Goal: Task Accomplishment & Management: Manage account settings

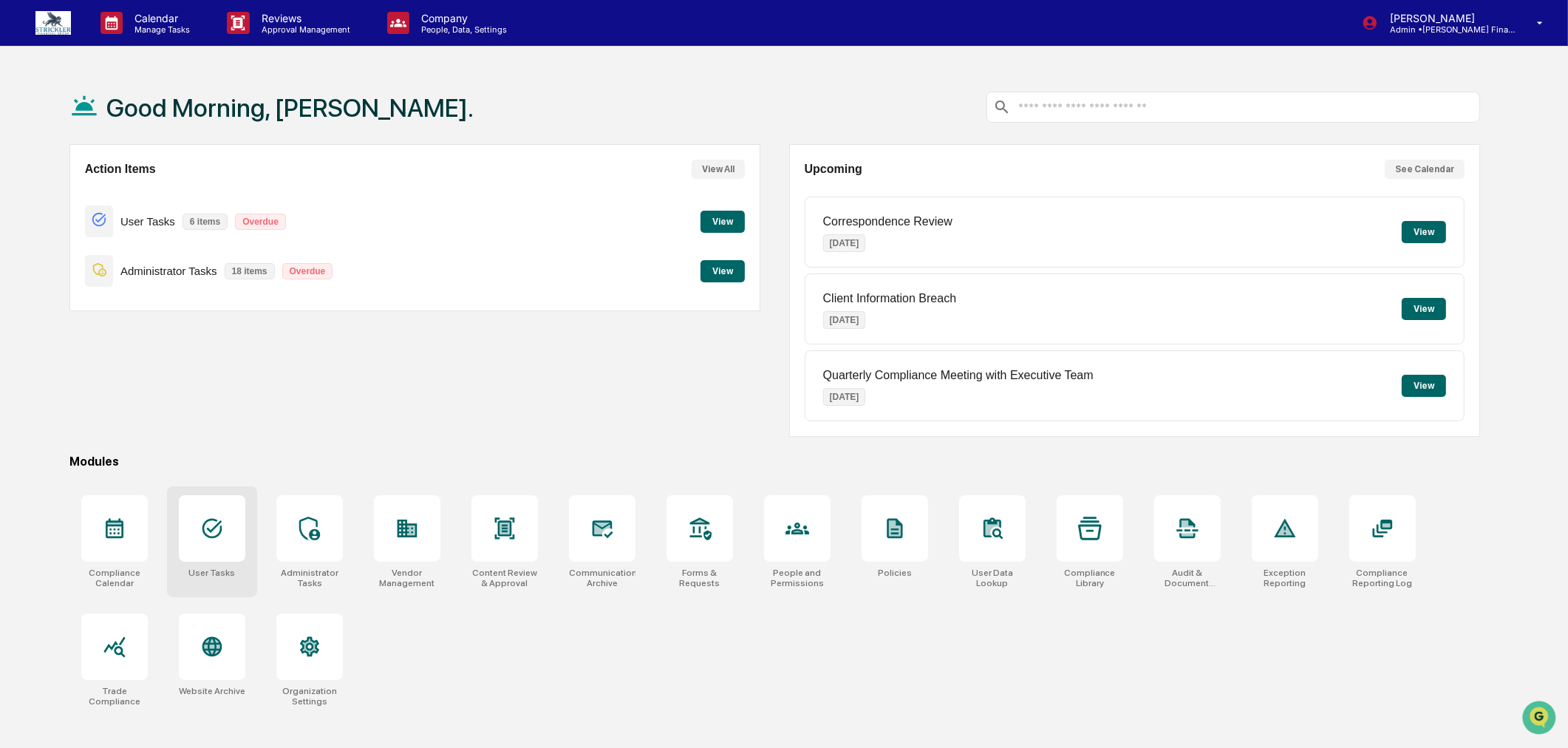
click at [224, 527] on div at bounding box center [211, 528] width 66 height 66
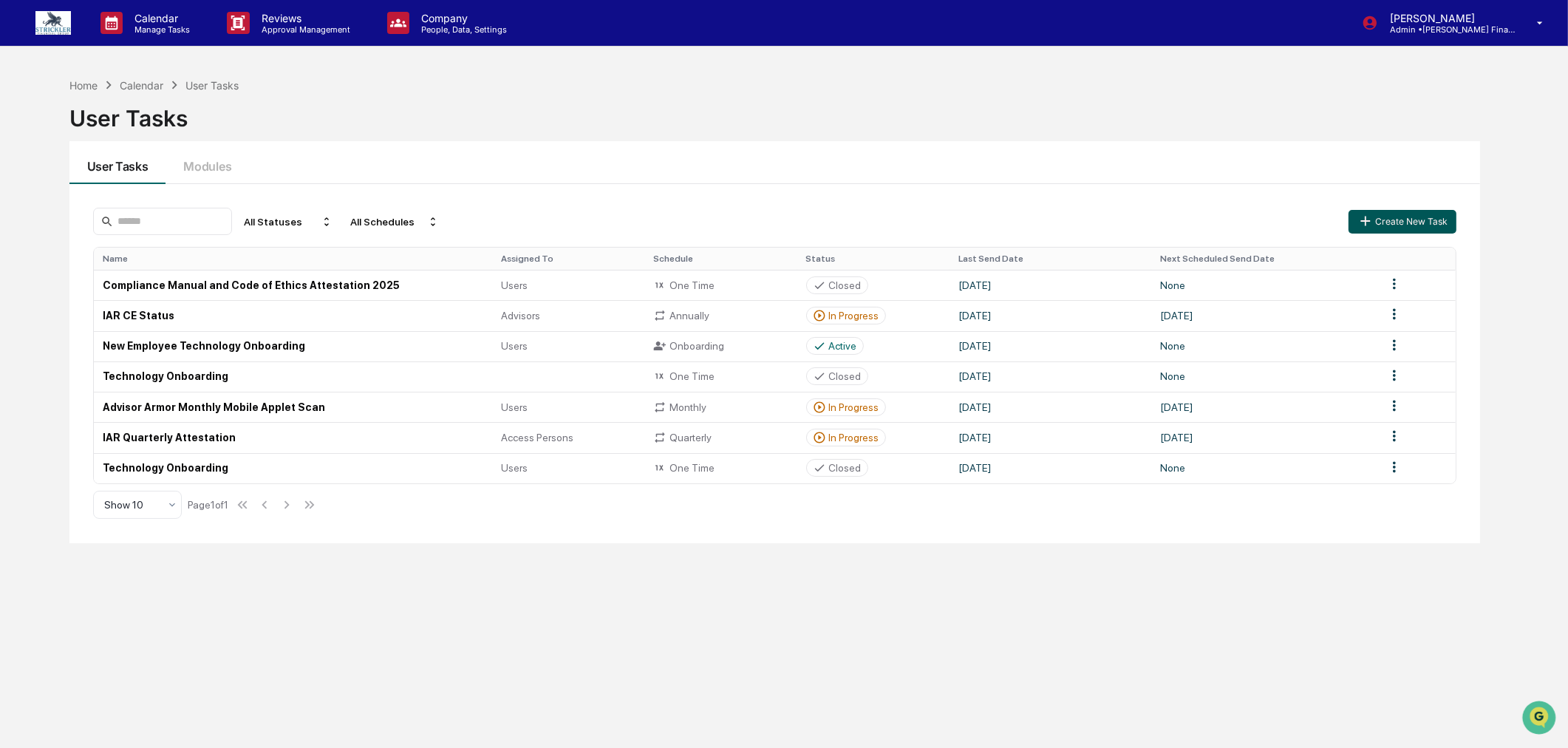
click at [1420, 222] on button "Create New Task" at bounding box center [1402, 221] width 108 height 24
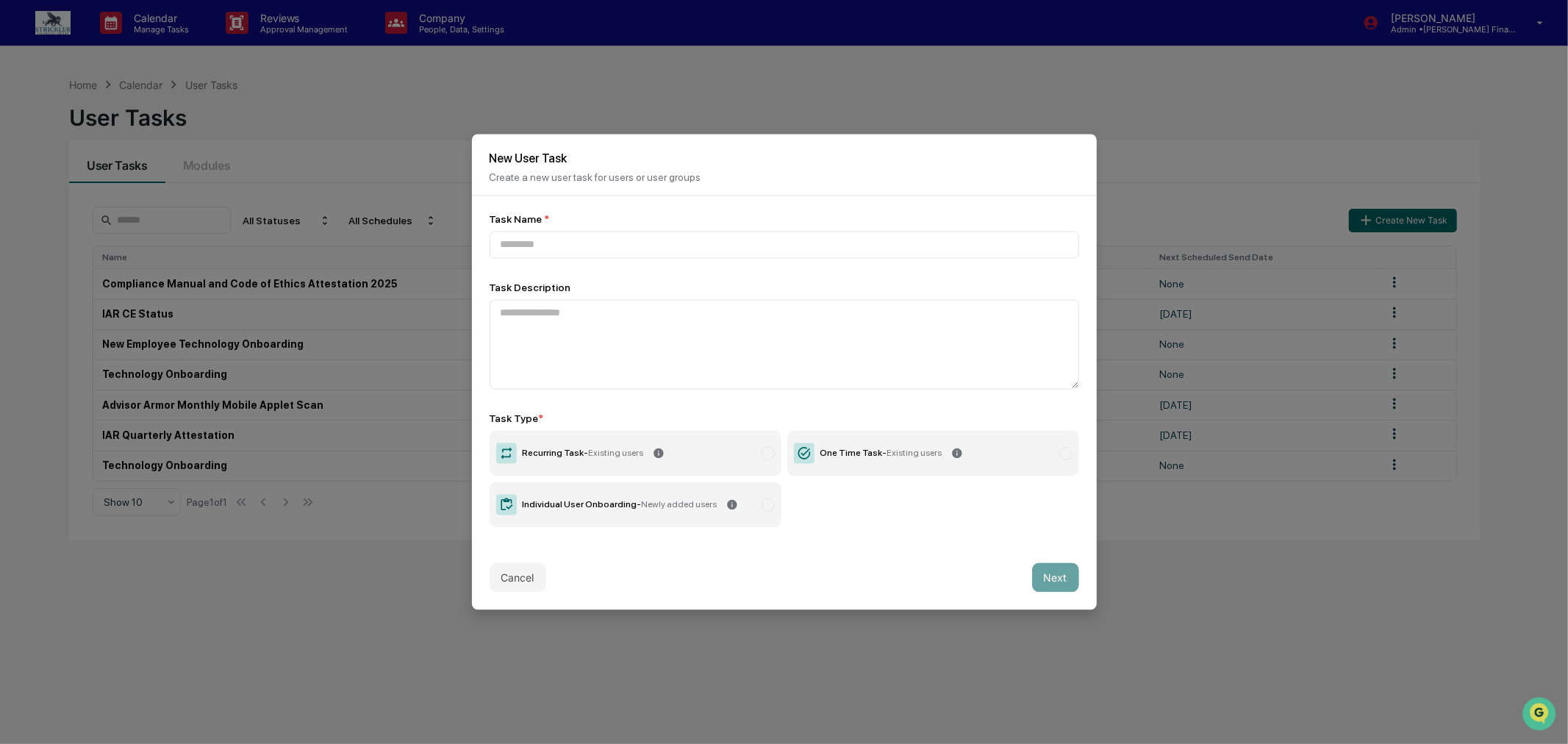
click at [1063, 454] on div at bounding box center [1066, 453] width 13 height 13
click at [766, 507] on div at bounding box center [768, 505] width 13 height 13
click at [1067, 456] on div at bounding box center [1066, 453] width 13 height 13
click at [554, 246] on input at bounding box center [784, 244] width 590 height 27
type input "*******"
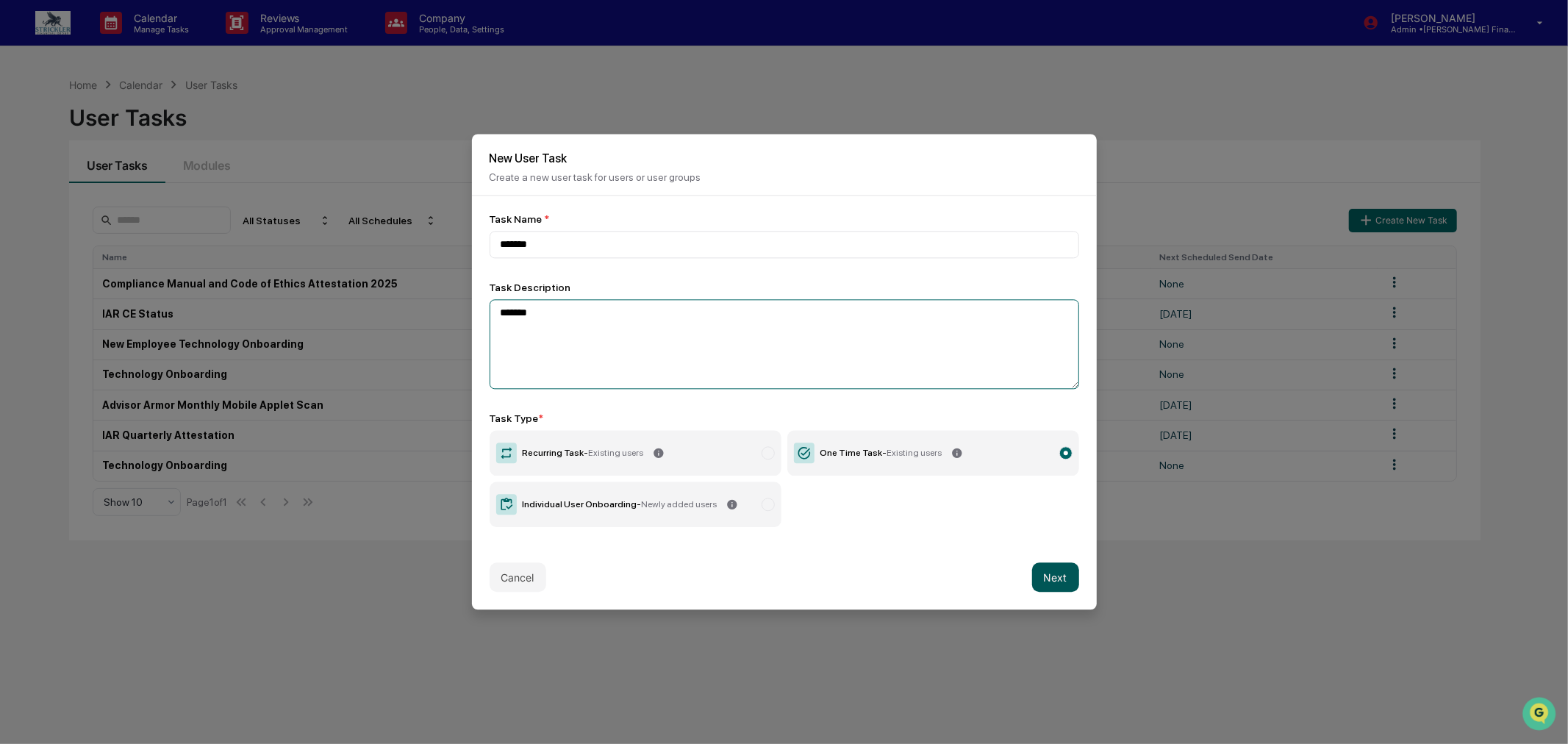
type textarea "*******"
click at [1035, 571] on button "Next" at bounding box center [1056, 577] width 47 height 29
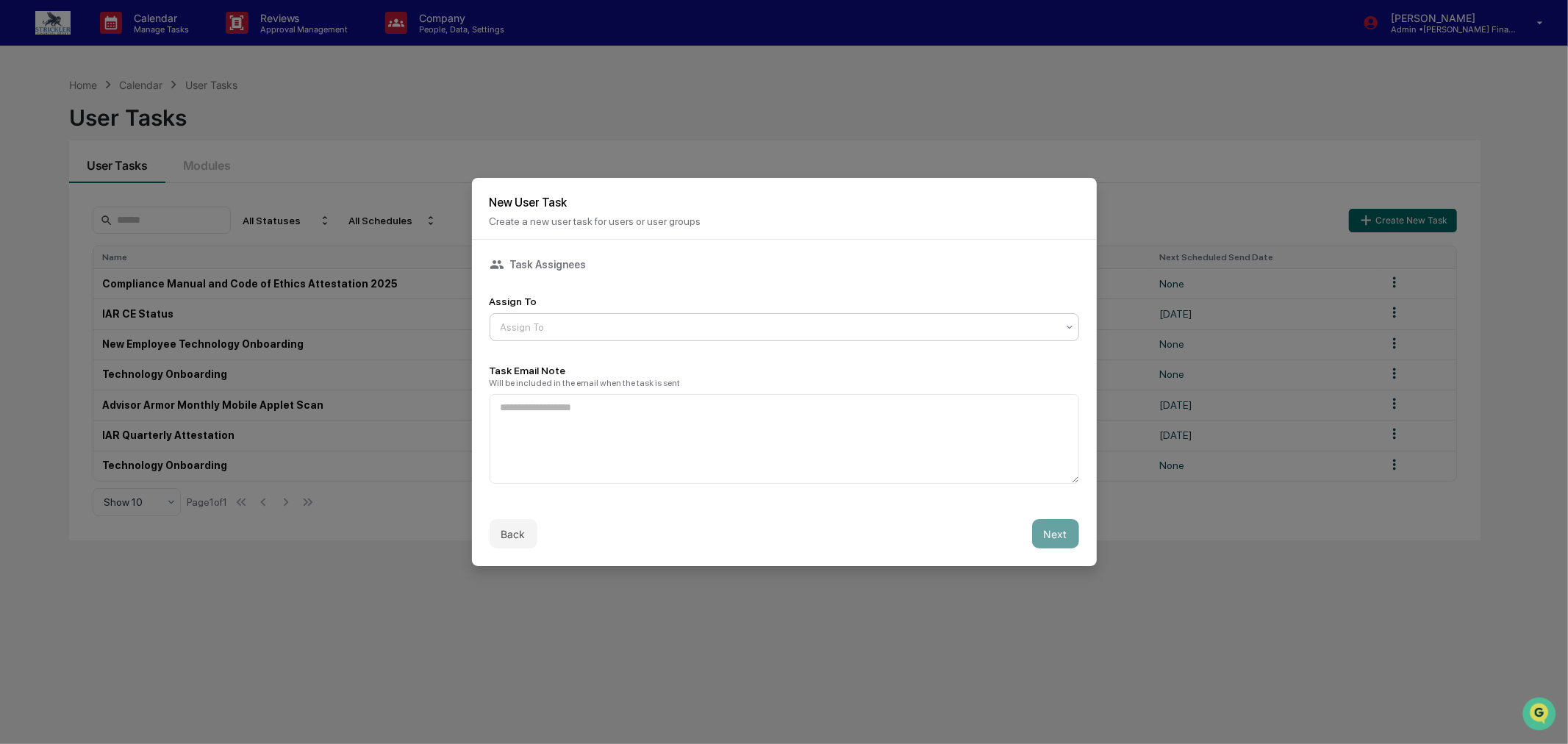
click at [652, 329] on div at bounding box center [779, 327] width 556 height 15
click at [648, 354] on div "Users" at bounding box center [784, 364] width 588 height 29
click at [494, 539] on button "Back" at bounding box center [513, 533] width 48 height 29
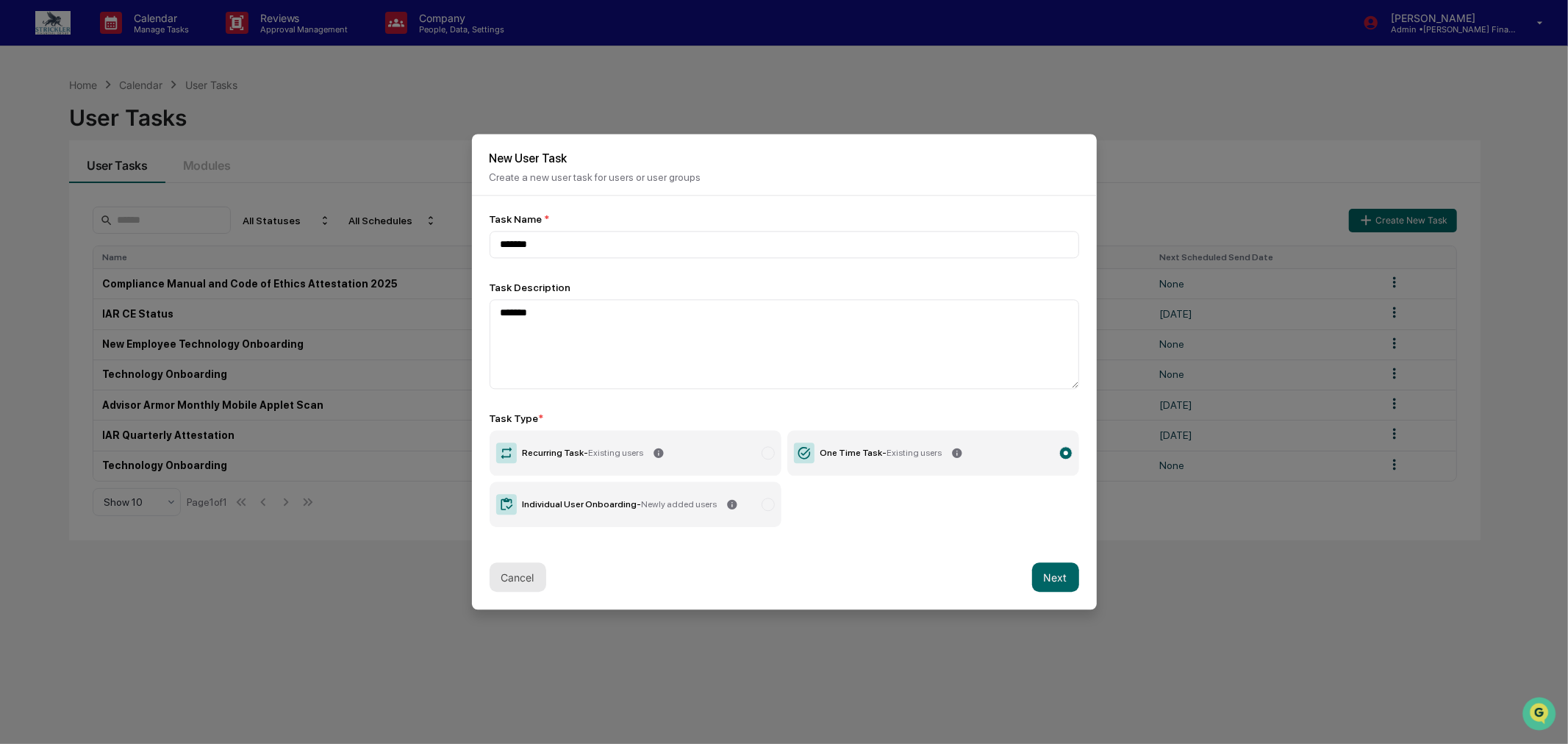
click at [515, 581] on button "Cancel" at bounding box center [518, 577] width 57 height 29
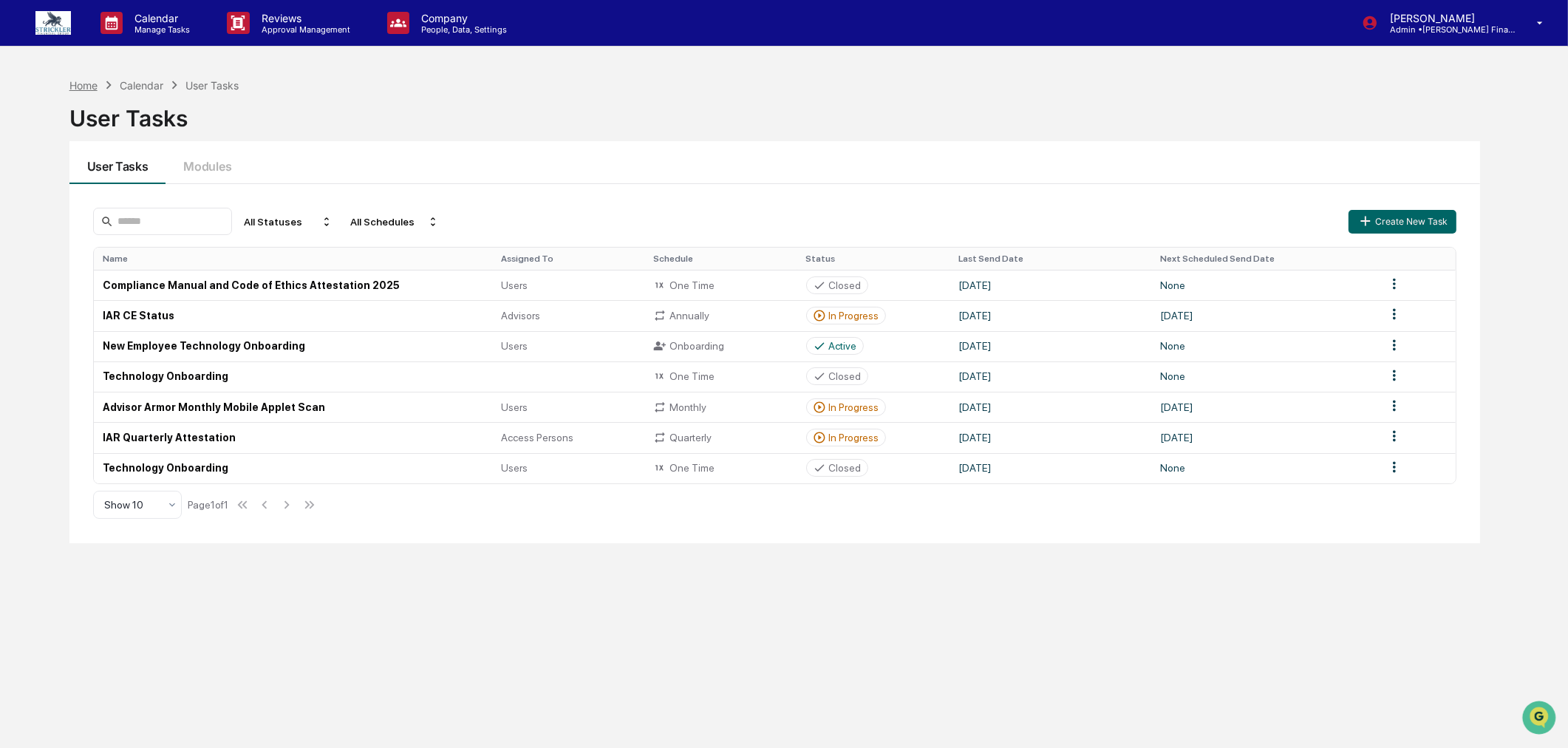
click at [90, 83] on div "Home" at bounding box center [83, 85] width 28 height 12
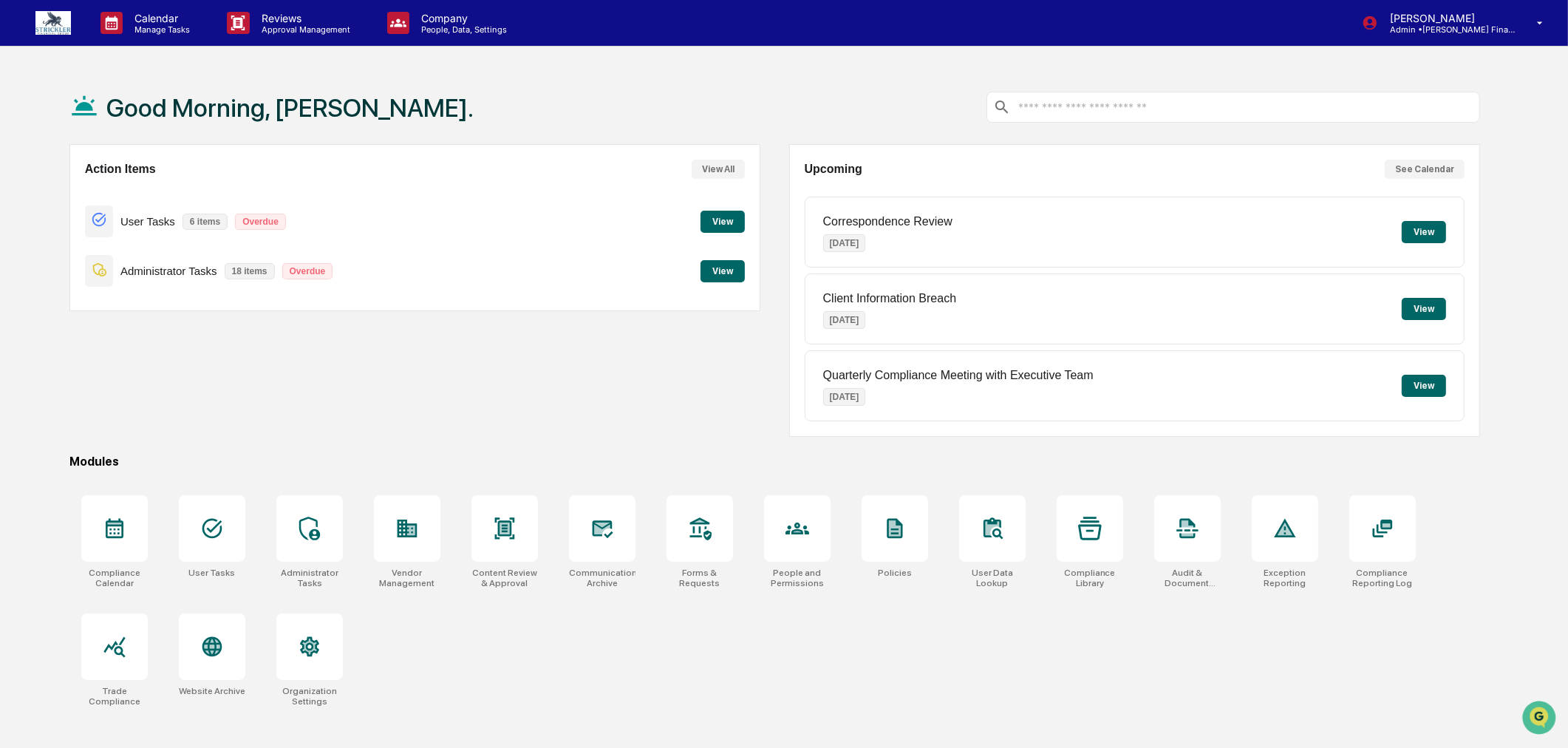
scroll to position [70, 0]
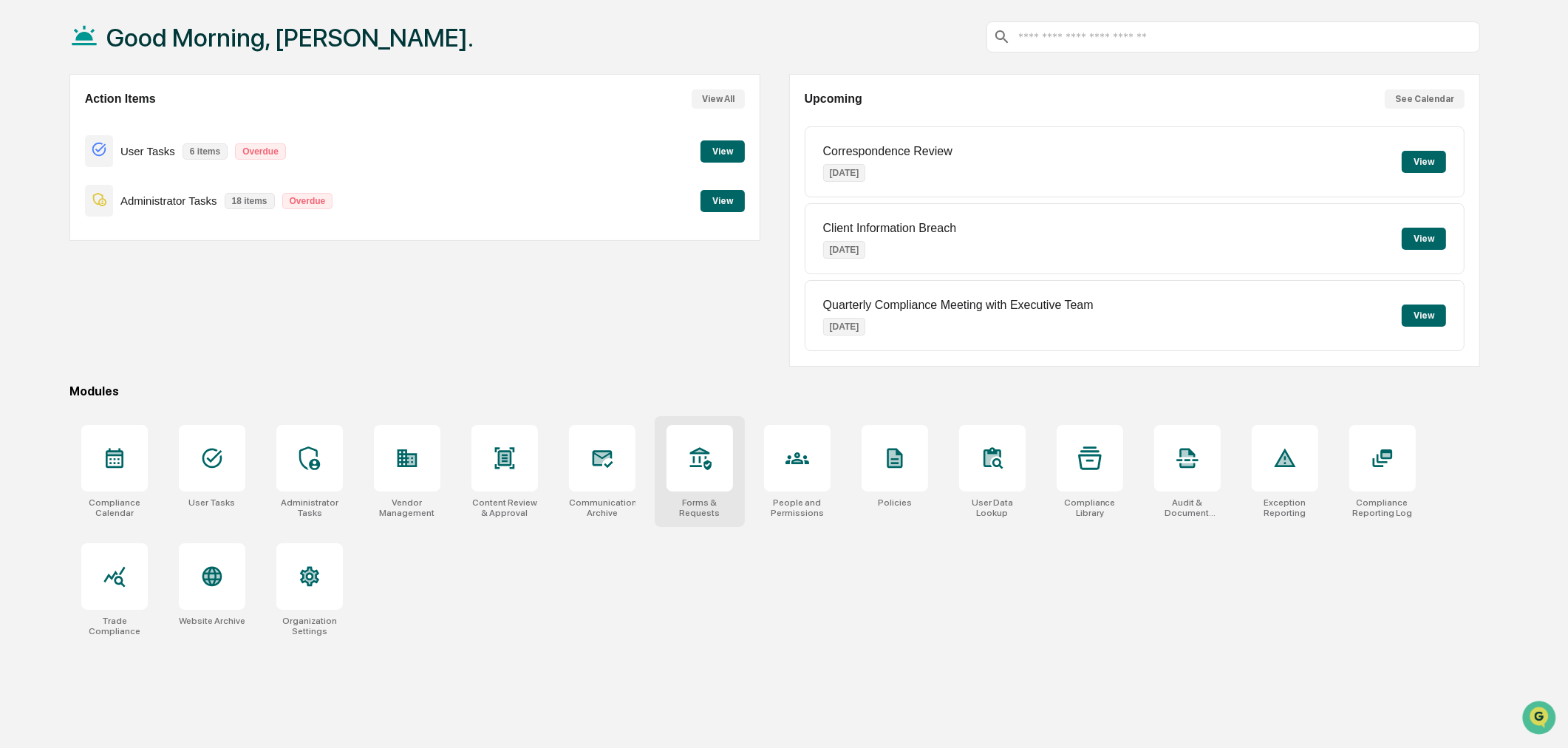
click at [703, 479] on div at bounding box center [699, 457] width 66 height 66
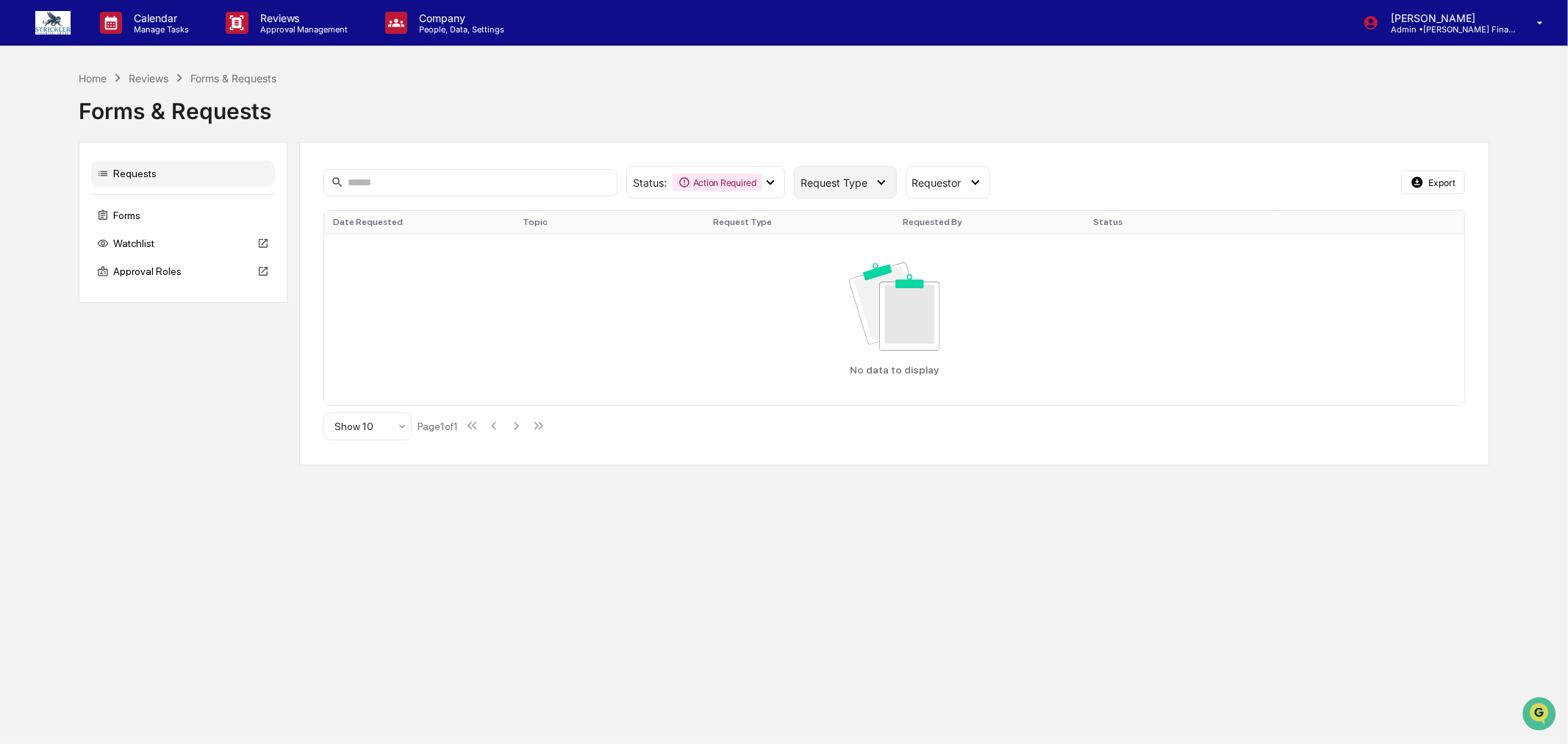
click at [887, 179] on icon at bounding box center [881, 182] width 16 height 16
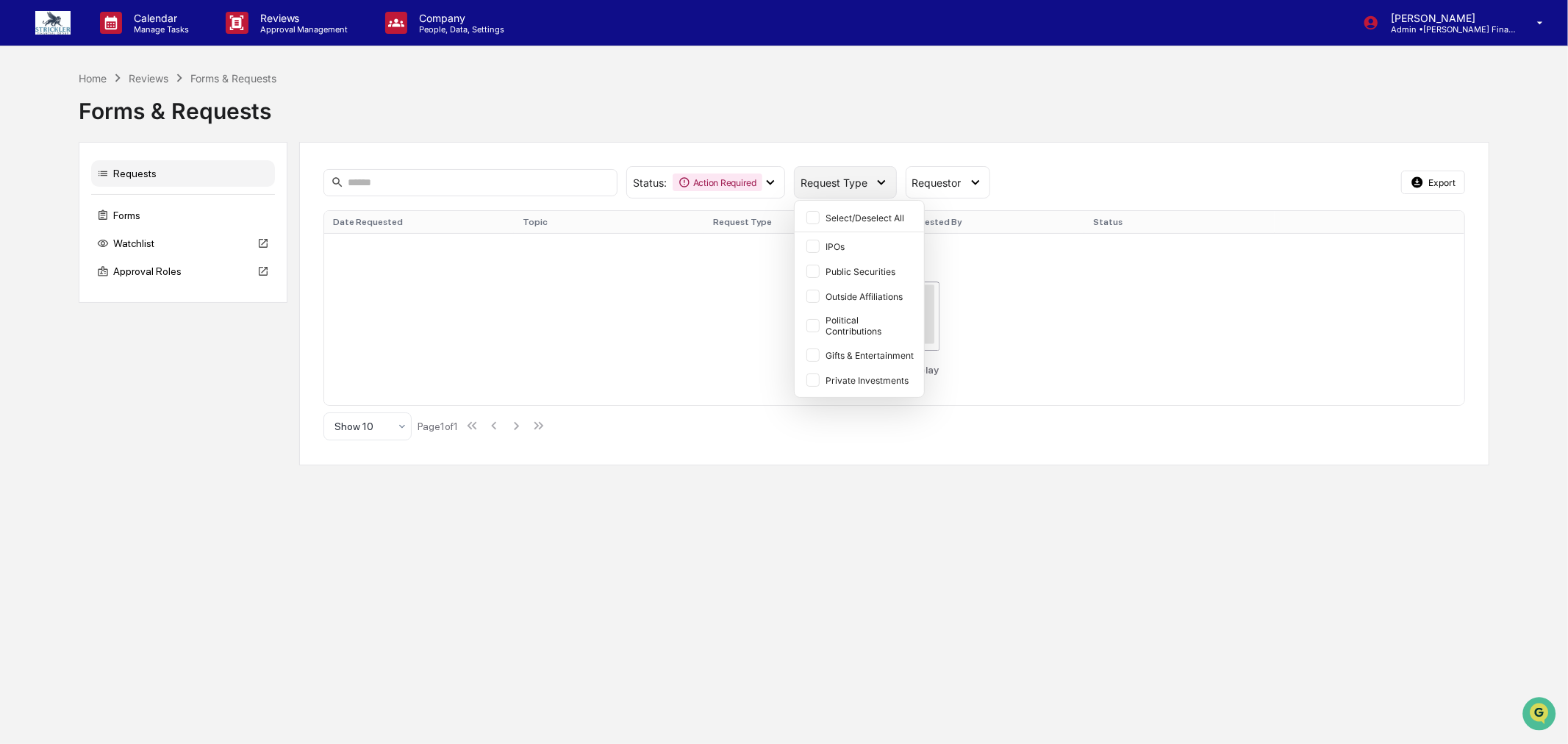
click at [887, 179] on icon at bounding box center [881, 182] width 16 height 16
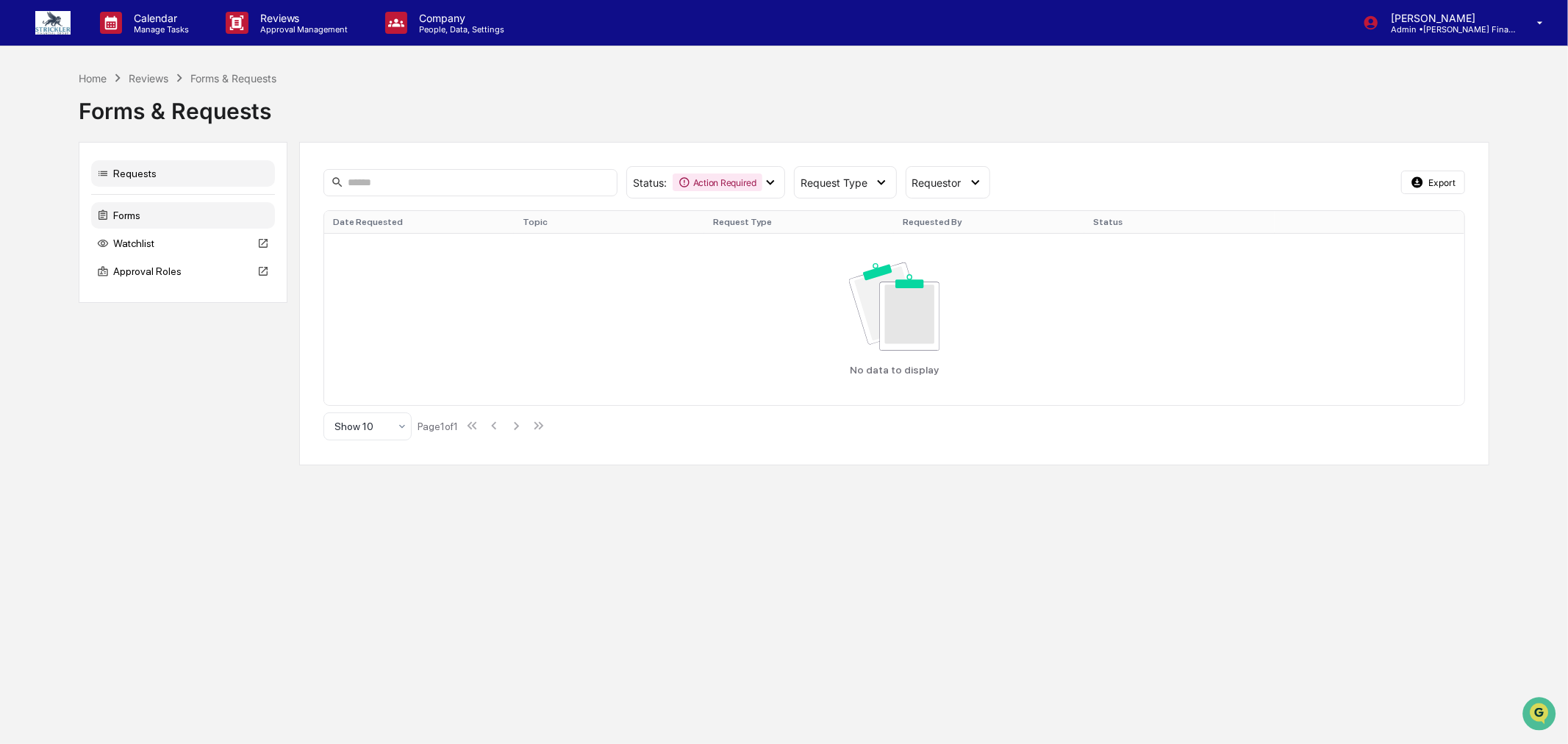
click at [172, 211] on div "Forms" at bounding box center [183, 215] width 184 height 26
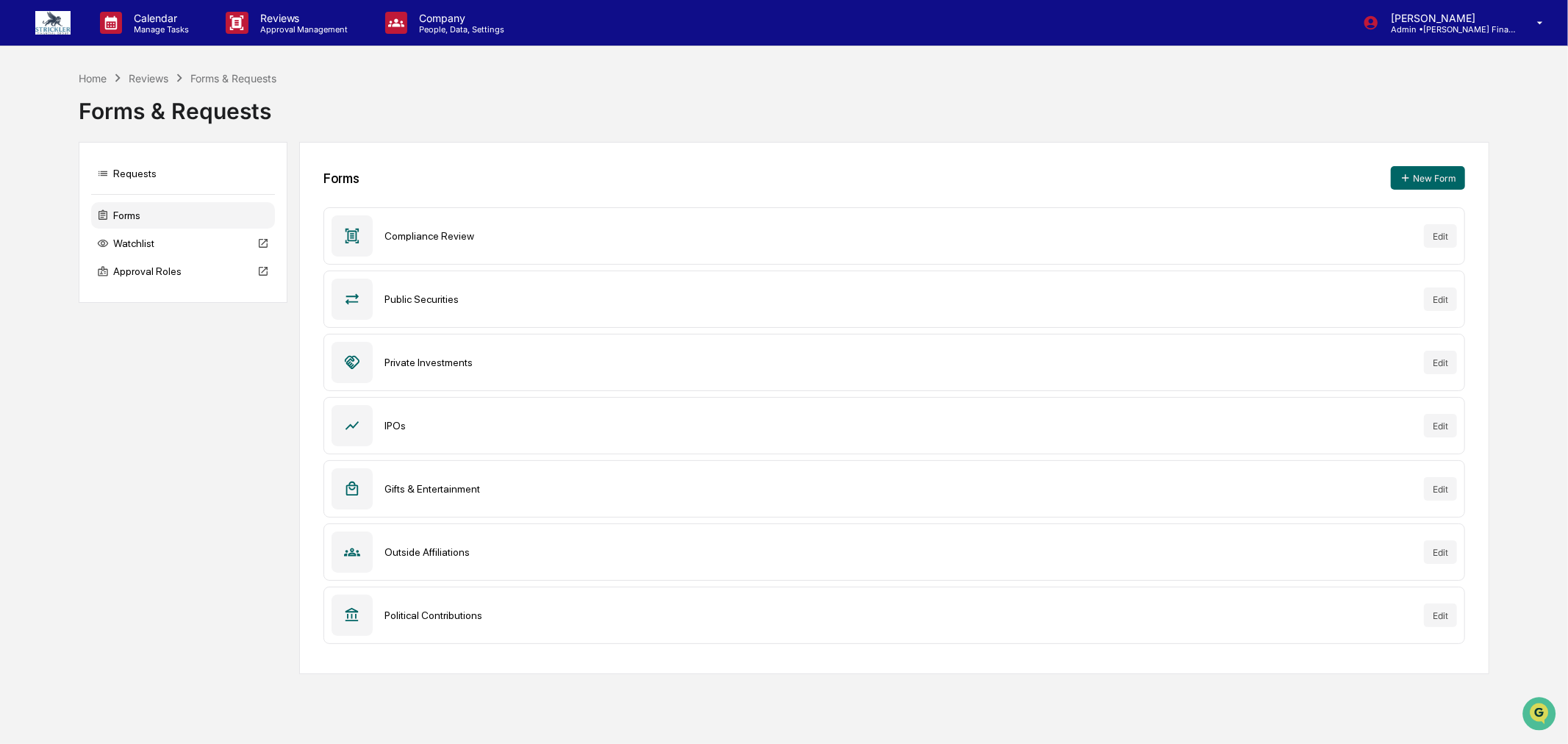
click at [436, 236] on div "Compliance Review" at bounding box center [898, 236] width 1029 height 11
click at [434, 241] on div "Compliance Review" at bounding box center [898, 236] width 1029 height 11
click at [87, 79] on div "Home" at bounding box center [93, 77] width 28 height 12
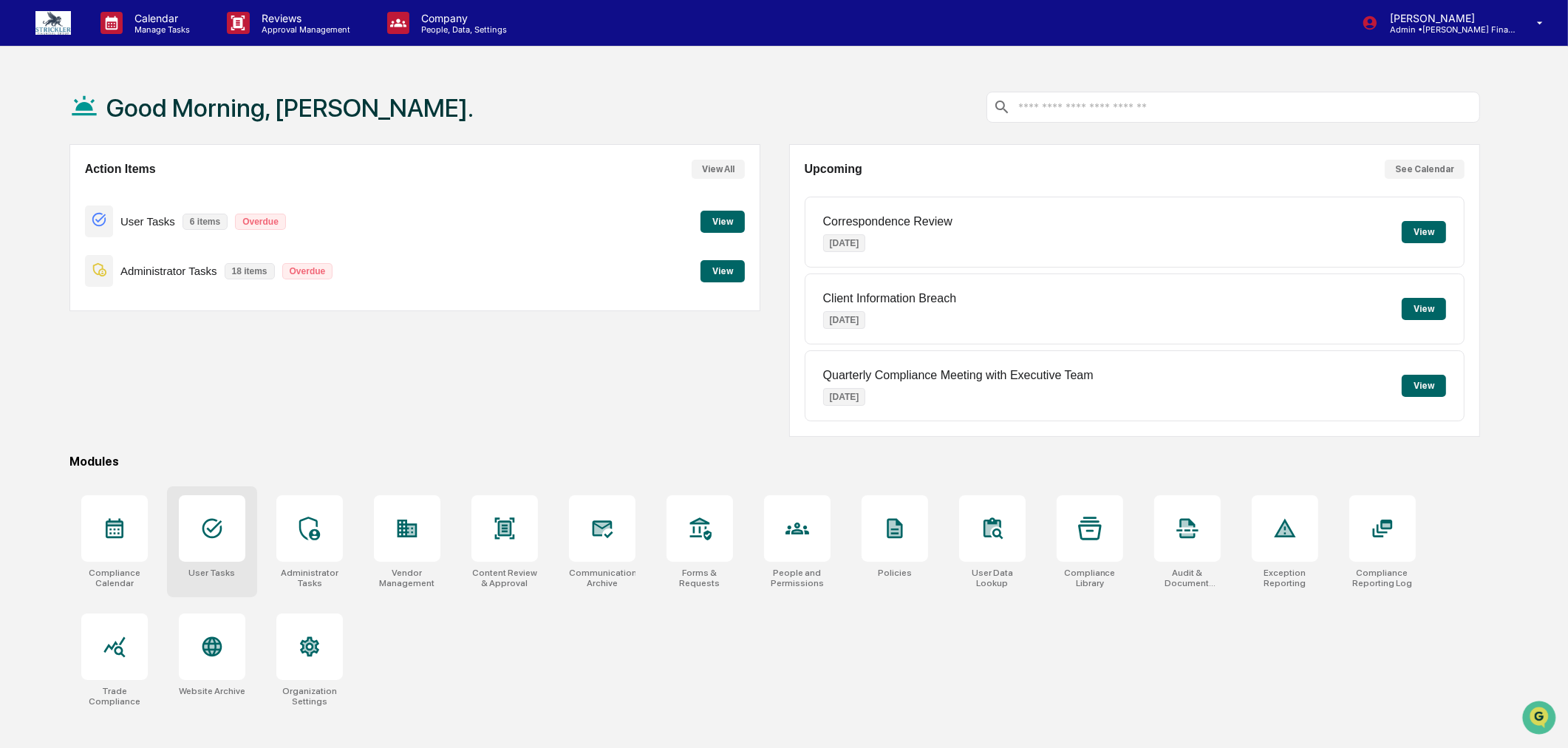
click at [209, 532] on icon at bounding box center [212, 528] width 24 height 24
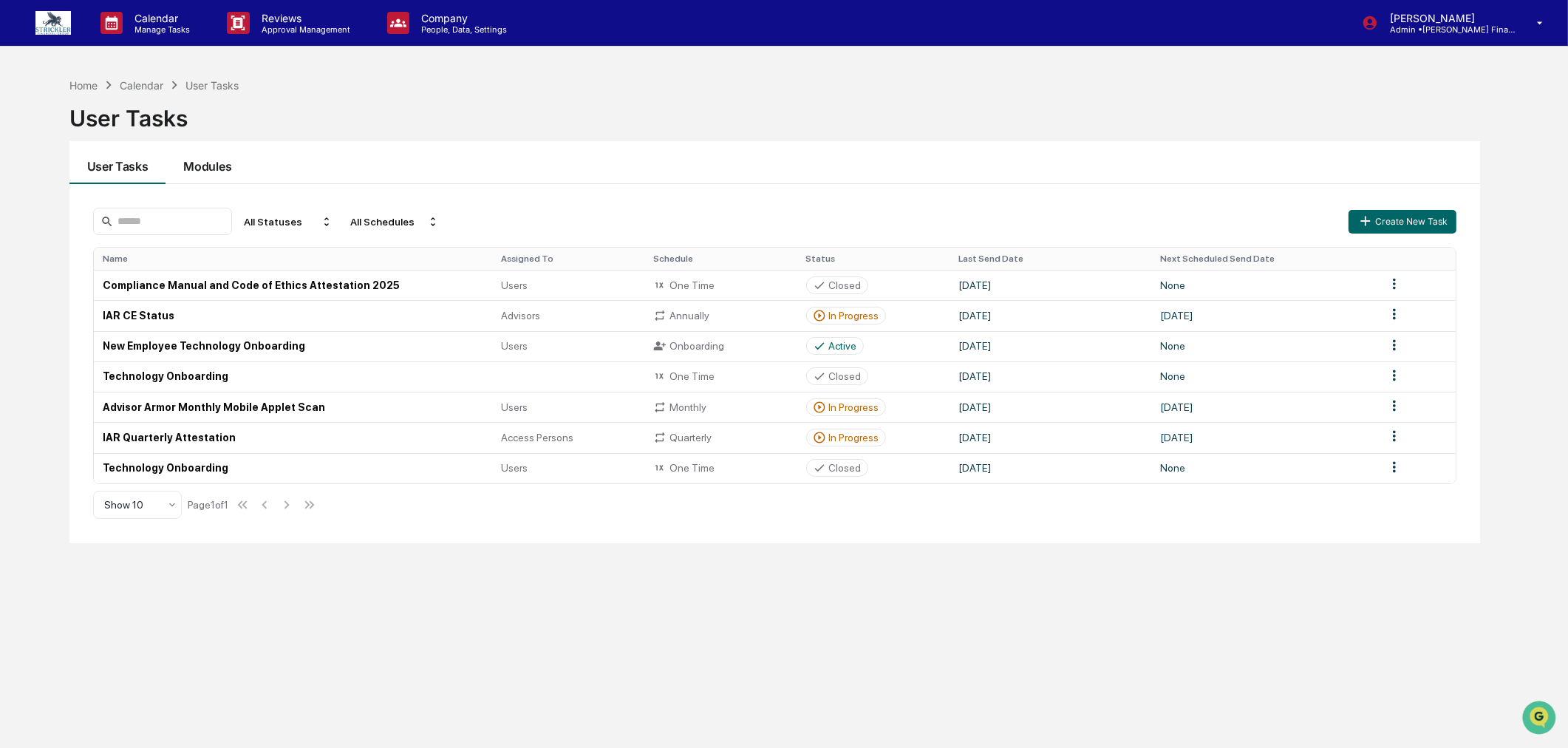
click at [207, 171] on button "Modules" at bounding box center [207, 162] width 83 height 43
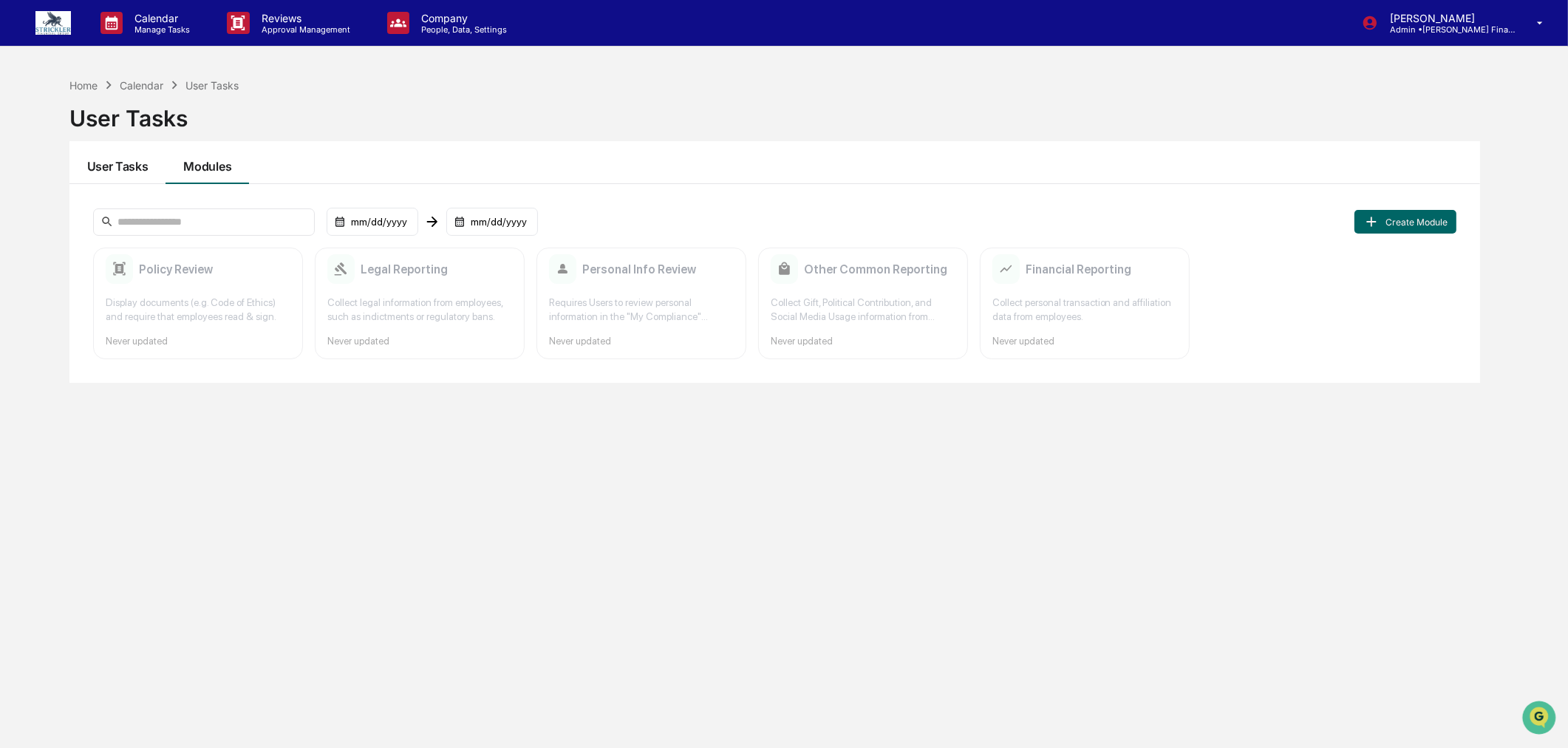
click at [118, 165] on button "User Tasks" at bounding box center [118, 162] width 97 height 43
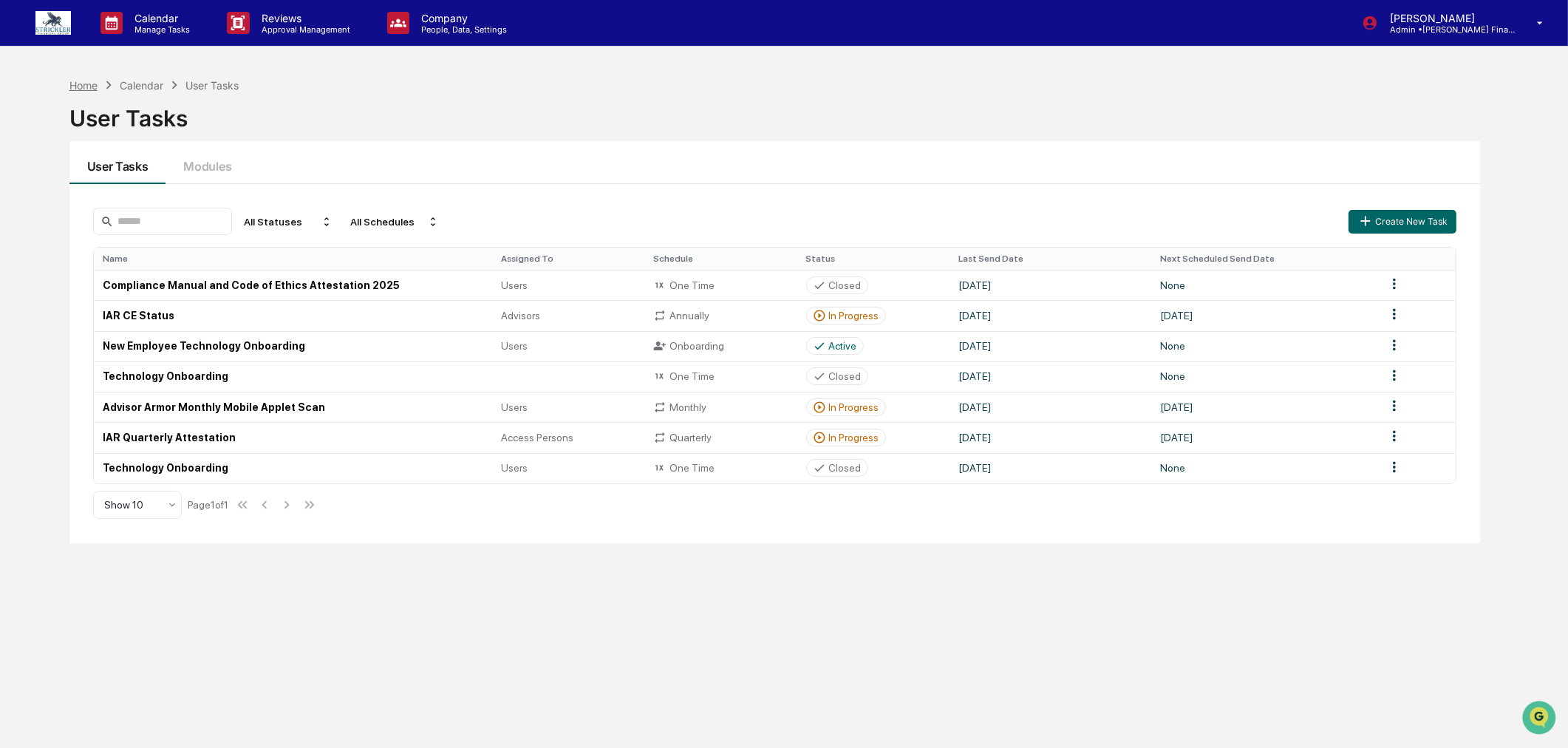
click at [85, 88] on div "Home" at bounding box center [83, 85] width 28 height 12
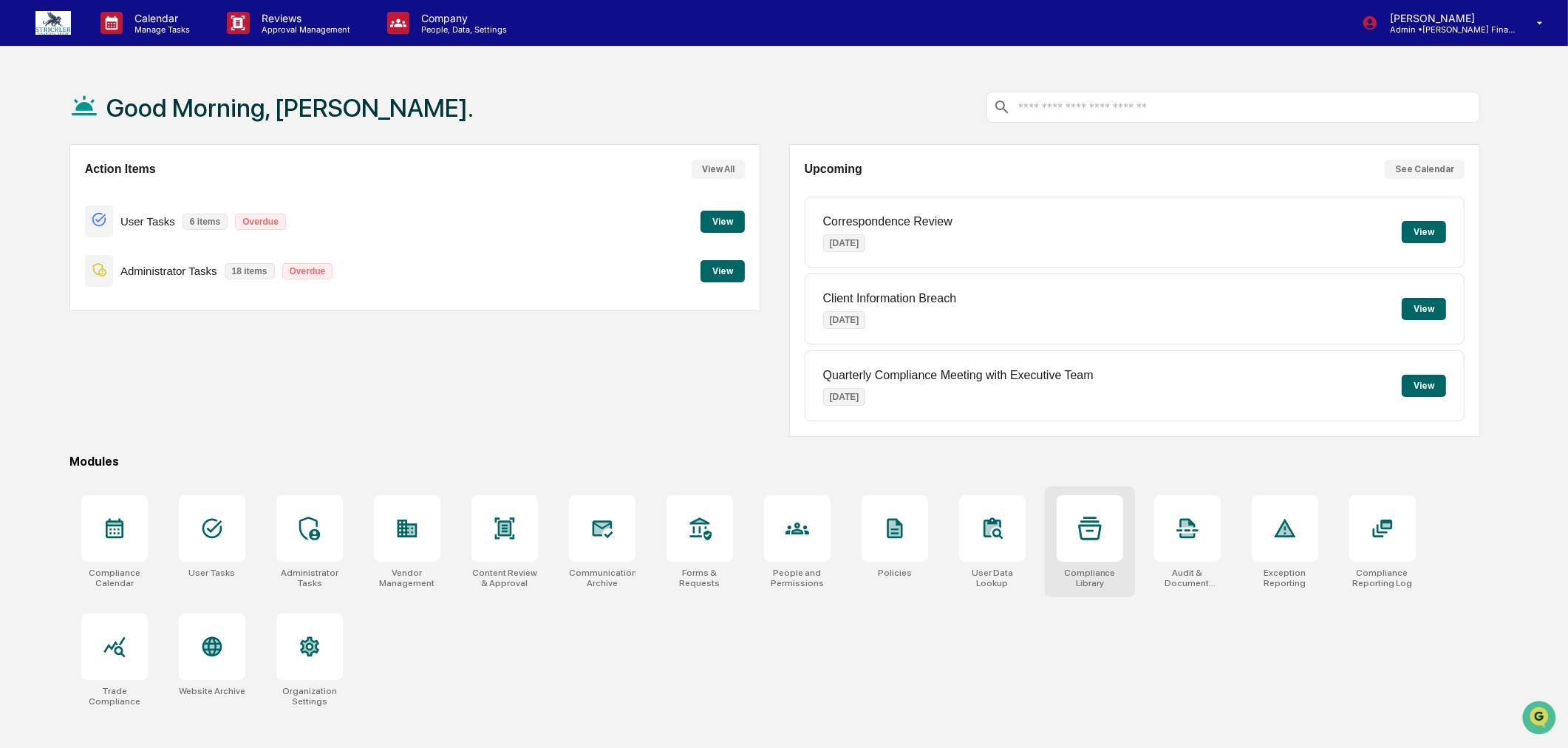
click at [1108, 538] on div at bounding box center [1089, 528] width 66 height 66
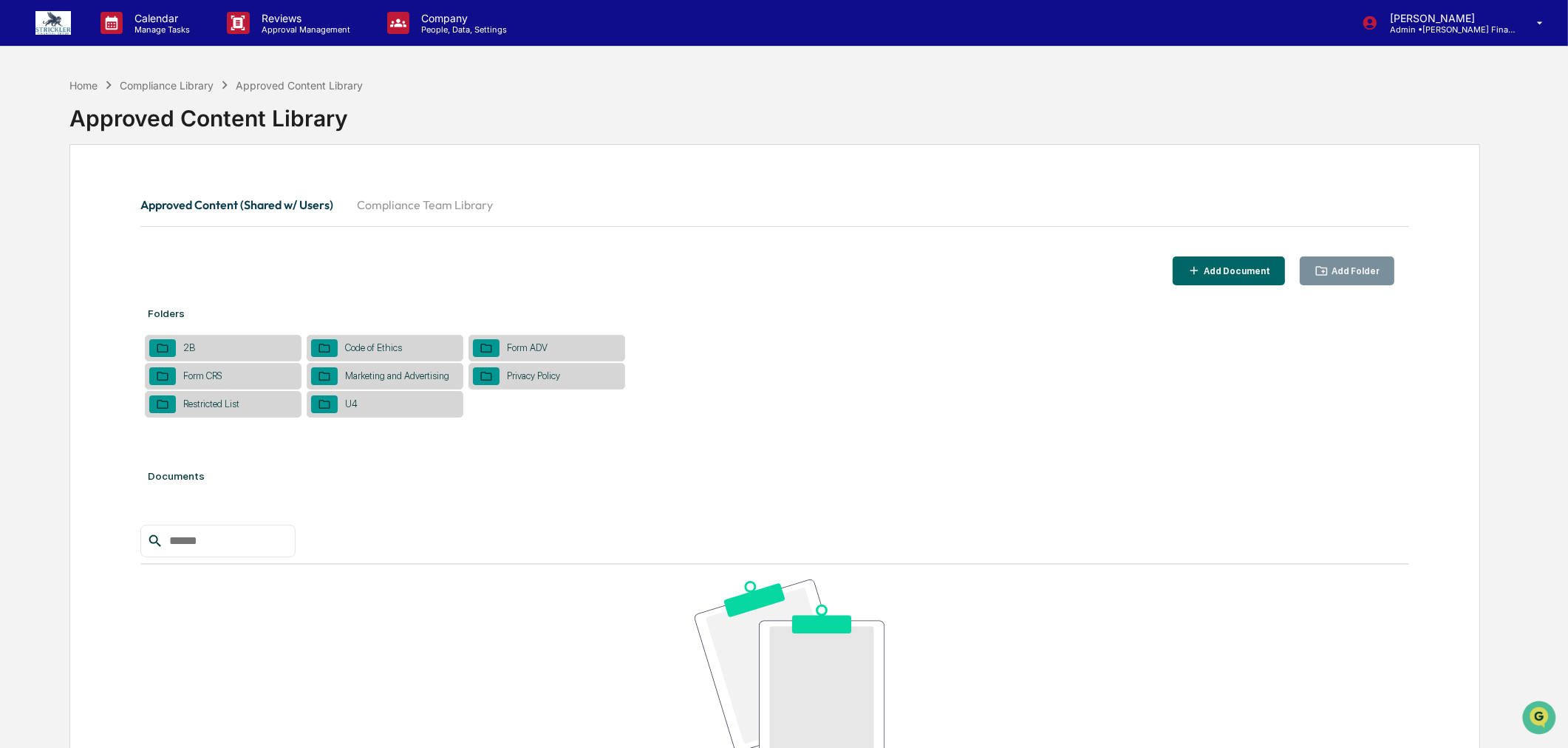
click at [408, 350] on div "Code of Ethics" at bounding box center [374, 348] width 72 height 11
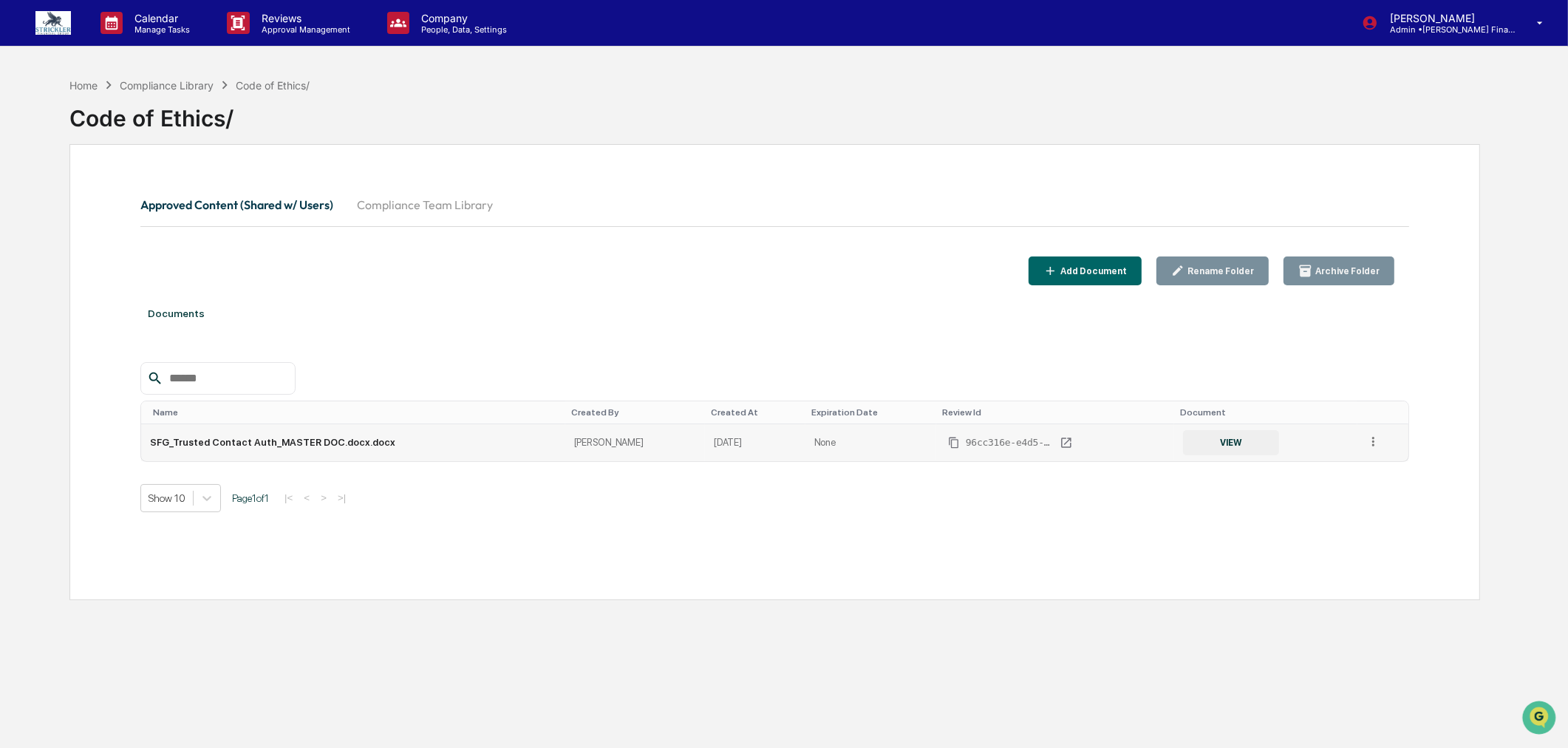
click at [1367, 448] on icon at bounding box center [1372, 441] width 14 height 14
click at [1320, 345] on div "Documents Name Created By Created At Expiration Date Review Id Document SFG_Tru…" at bounding box center [775, 420] width 1268 height 256
click at [1217, 453] on button "VIEW" at bounding box center [1230, 442] width 96 height 25
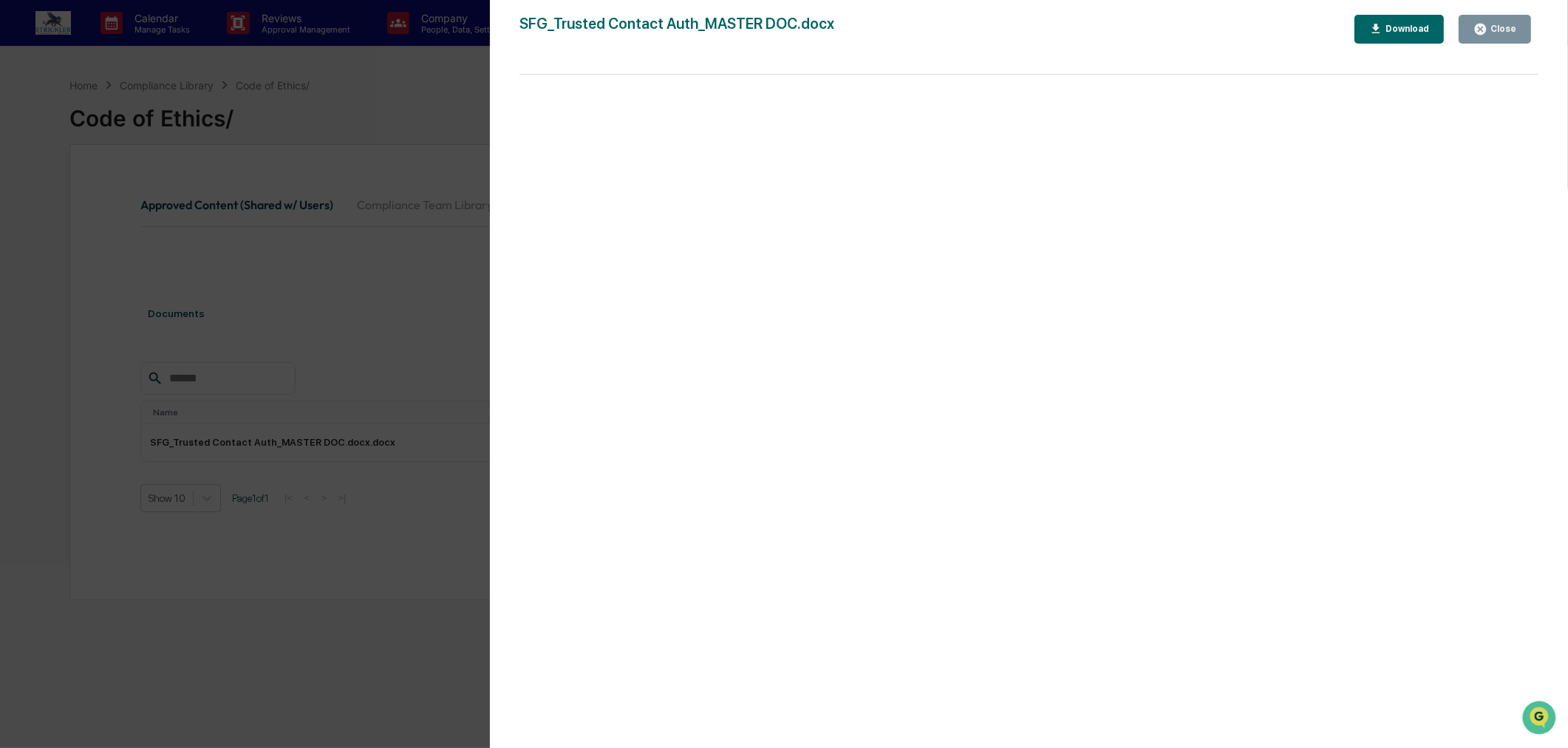
click at [1503, 31] on div "Close" at bounding box center [1501, 29] width 29 height 11
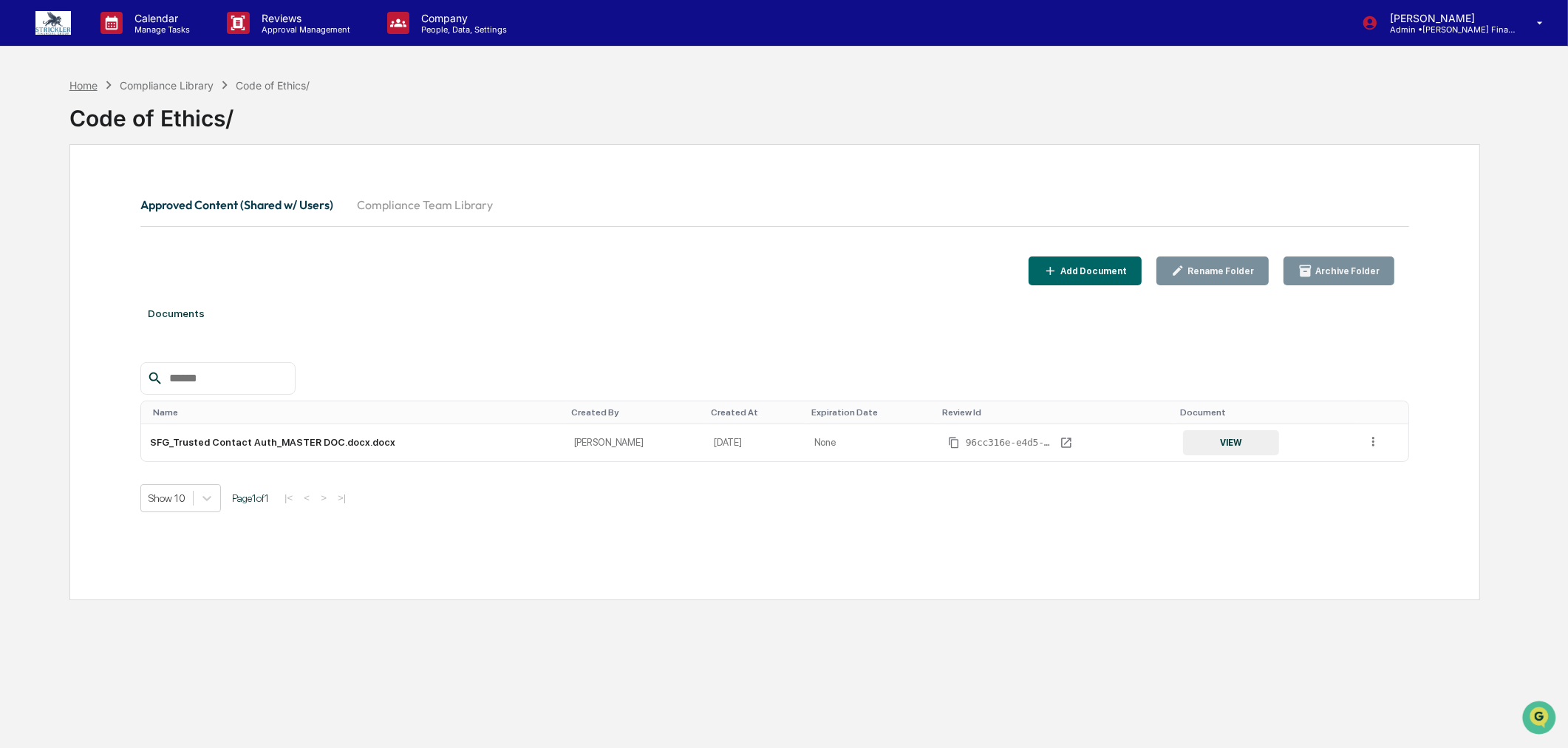
click at [83, 85] on div "Home" at bounding box center [83, 85] width 28 height 12
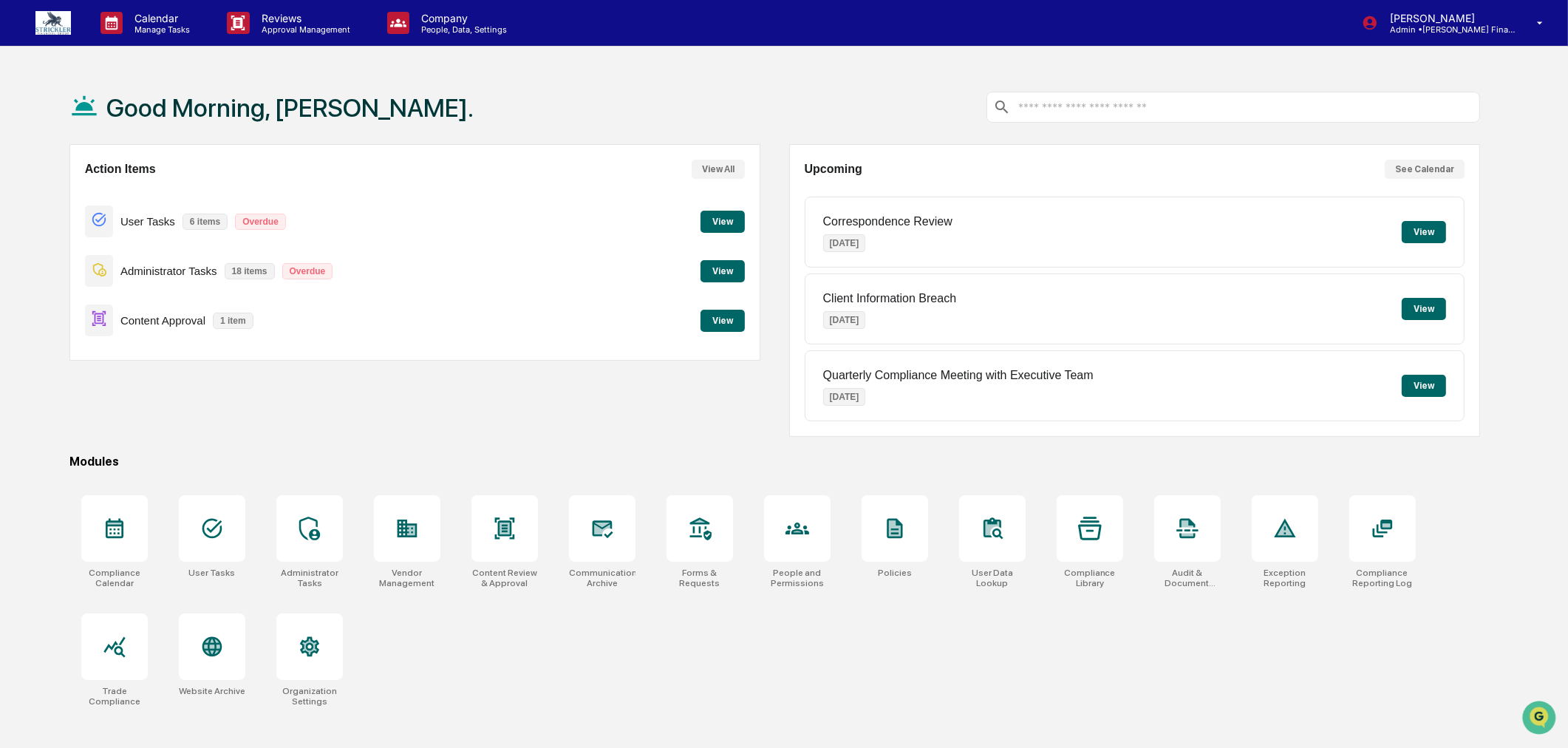
click at [711, 316] on button "View" at bounding box center [723, 320] width 44 height 22
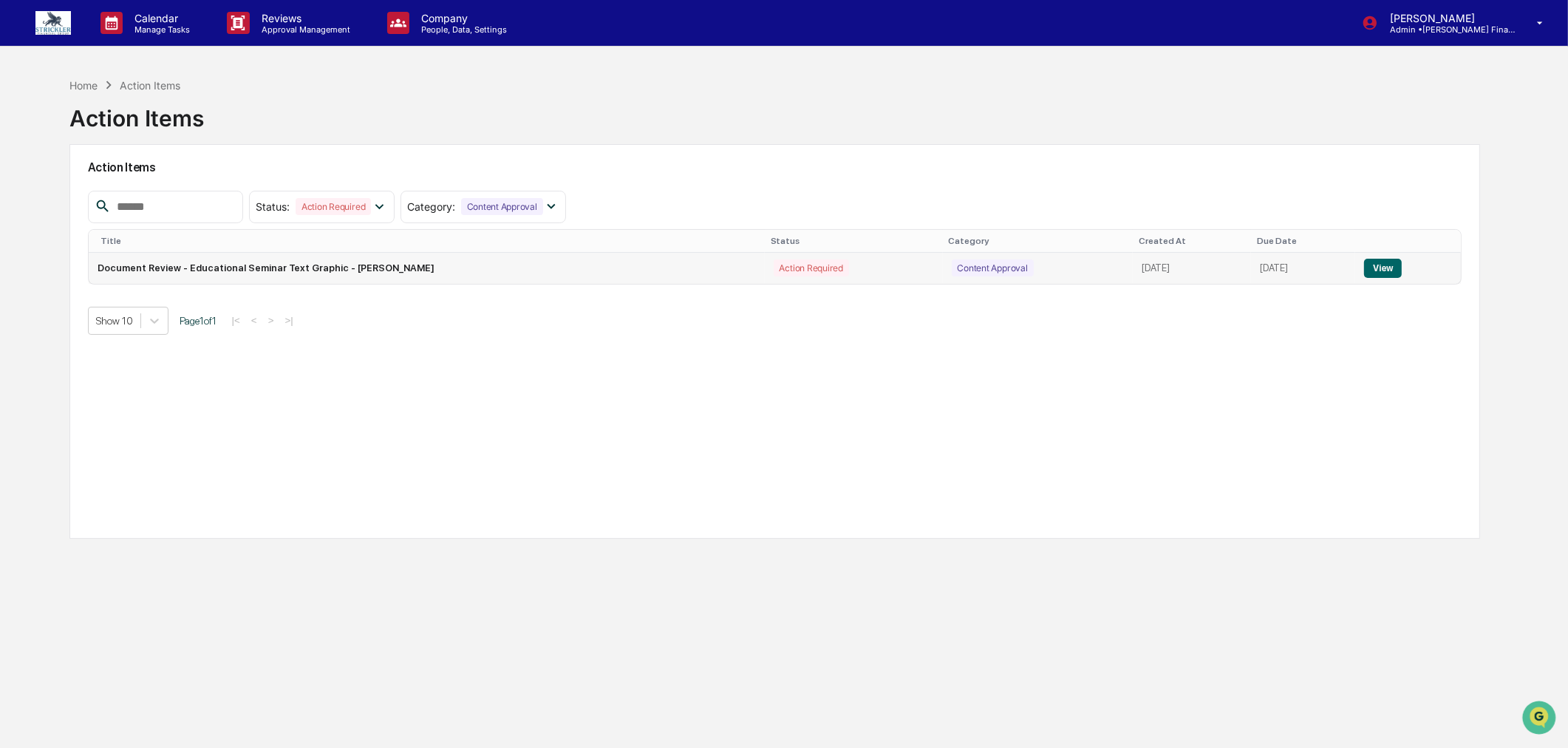
click at [1385, 272] on button "View" at bounding box center [1382, 268] width 38 height 19
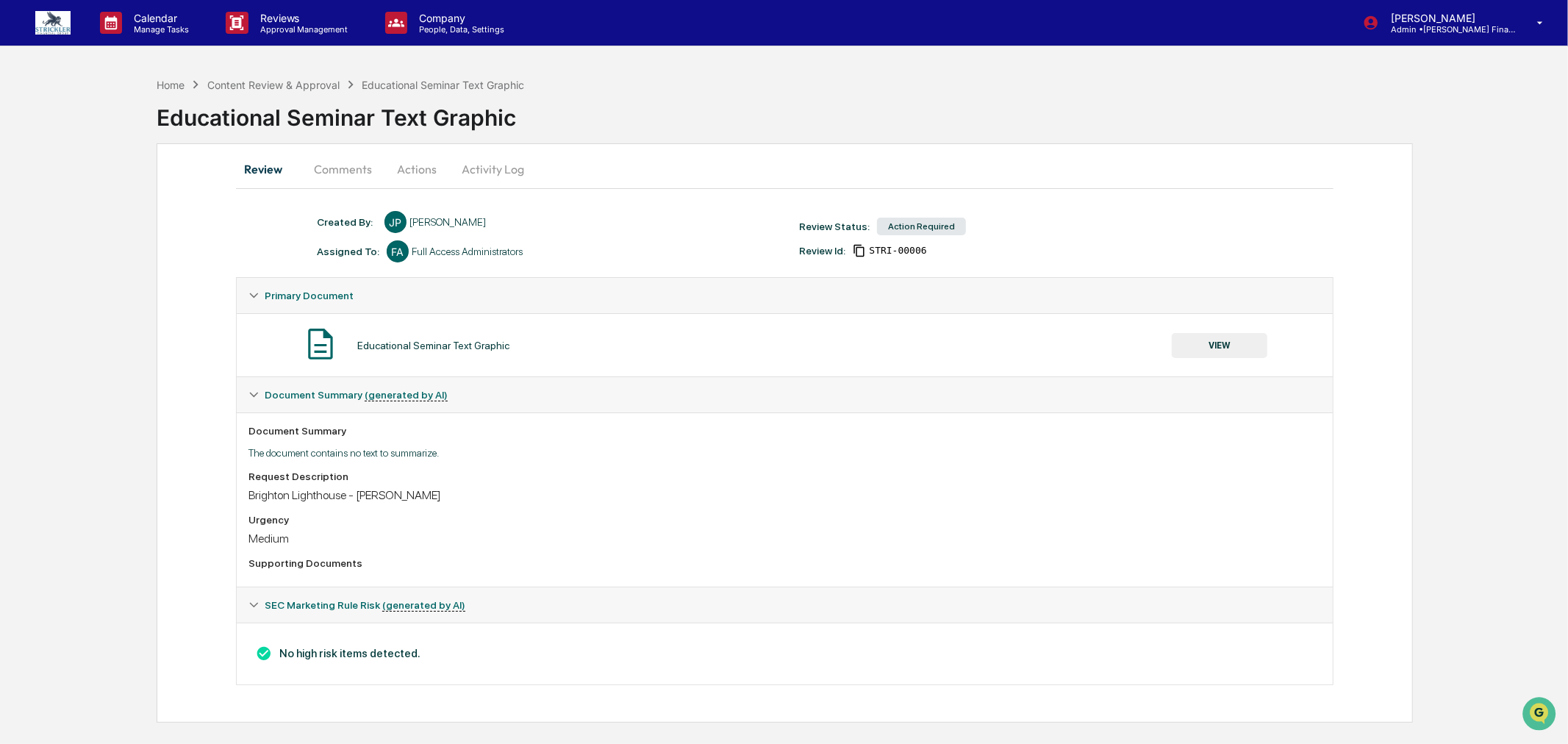
click at [403, 162] on button "Actions" at bounding box center [416, 168] width 66 height 35
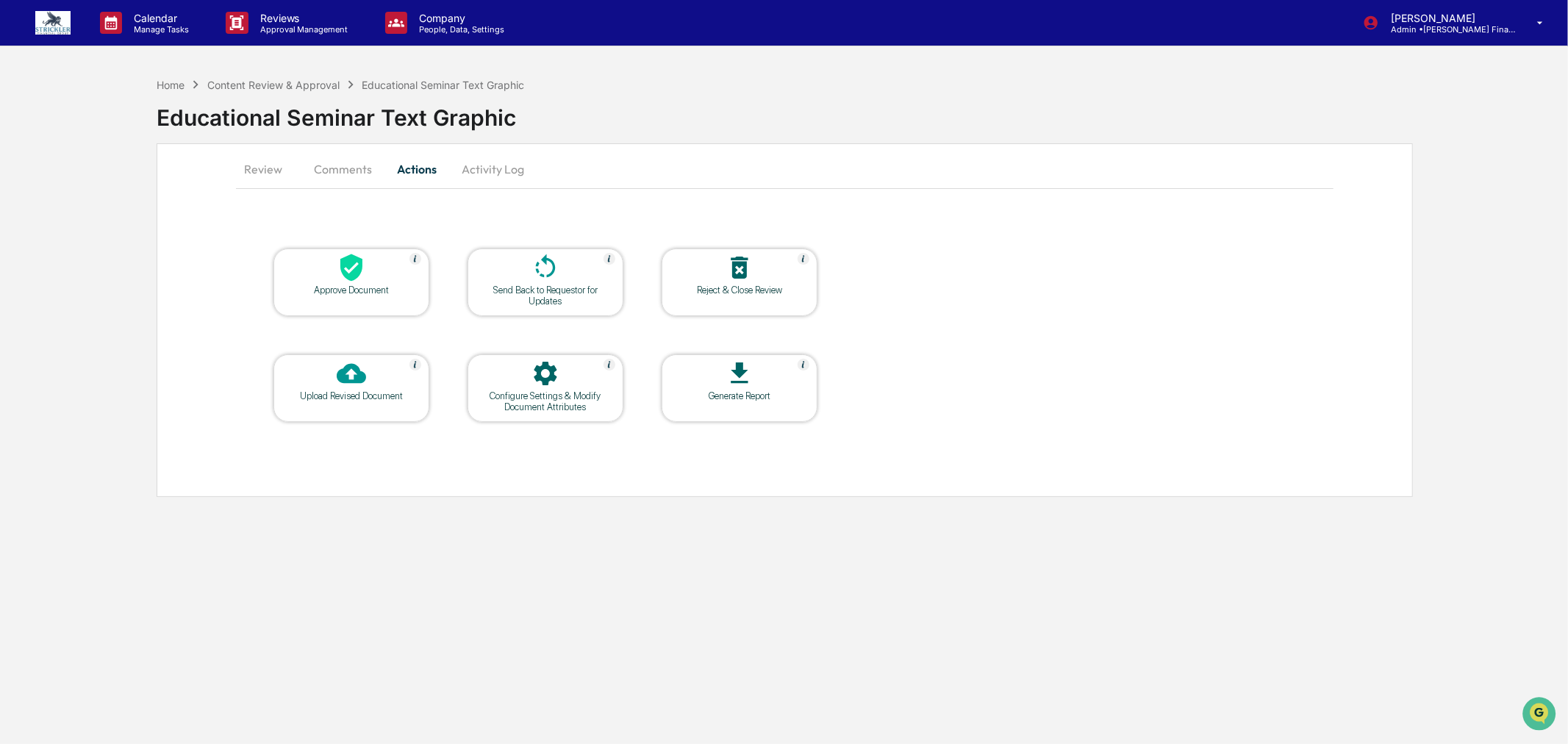
click at [375, 259] on div at bounding box center [351, 269] width 147 height 32
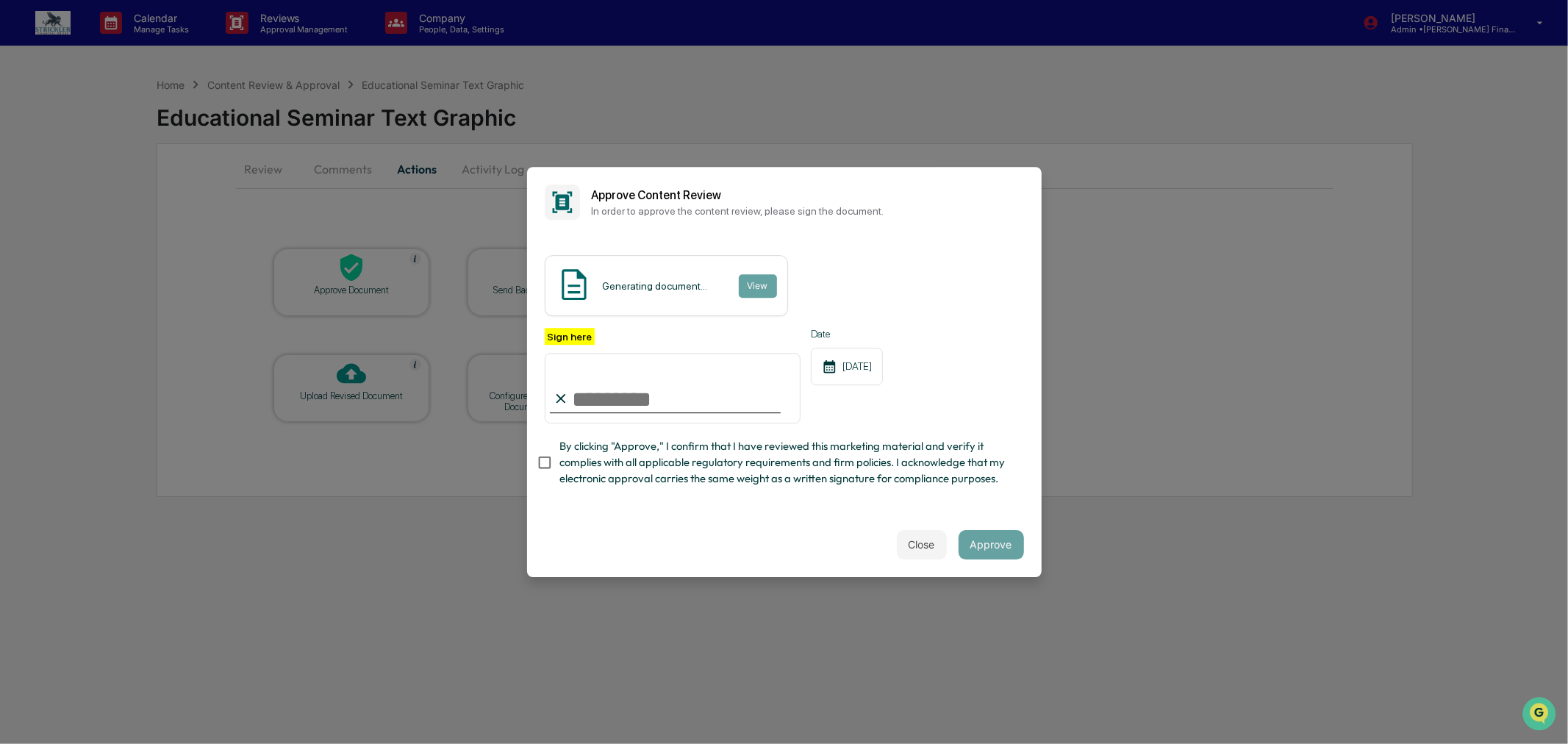
click at [689, 375] on input "Sign here" at bounding box center [673, 387] width 257 height 71
type input "**********"
click at [1000, 559] on button "Approve" at bounding box center [991, 545] width 65 height 29
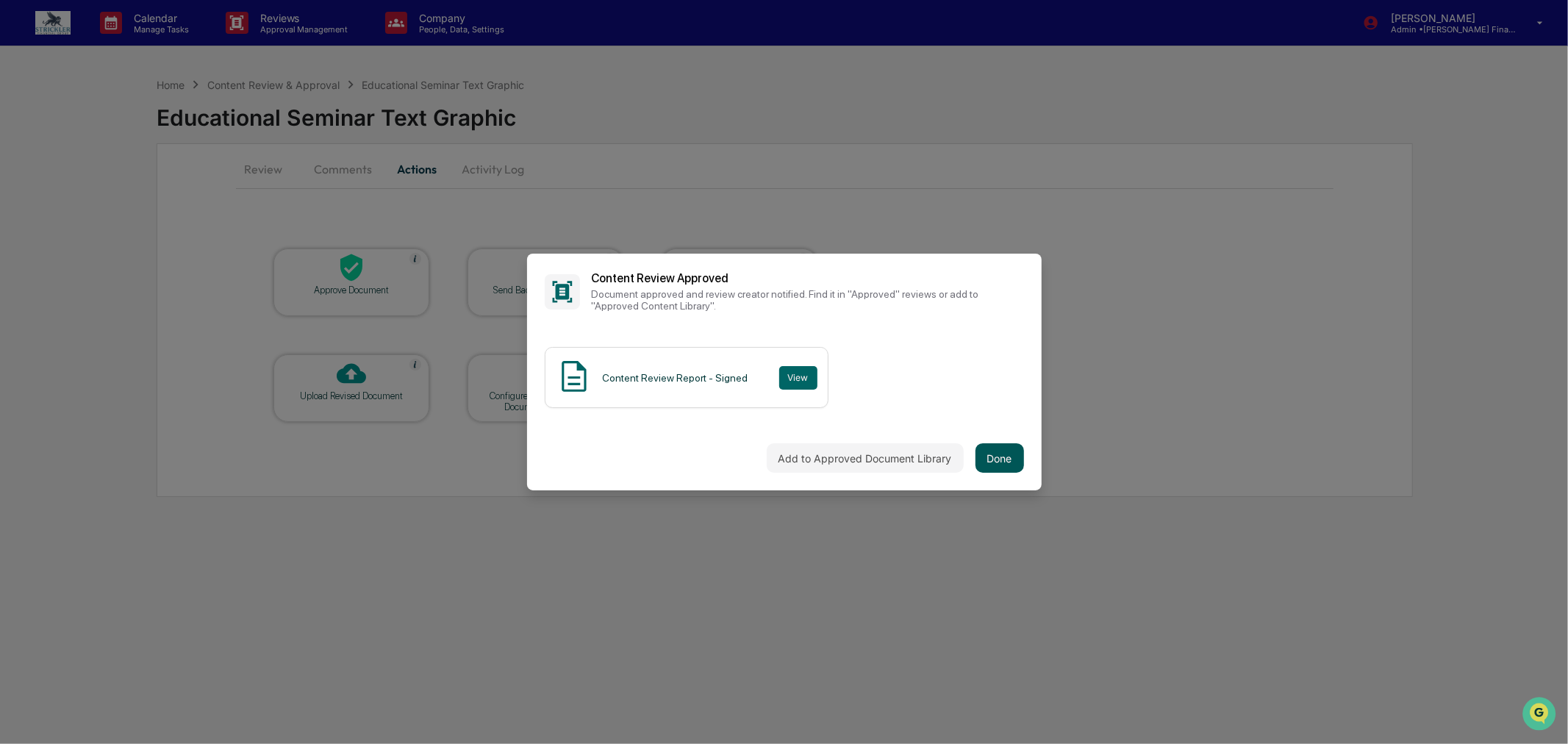
click at [994, 458] on button "Done" at bounding box center [1000, 457] width 49 height 29
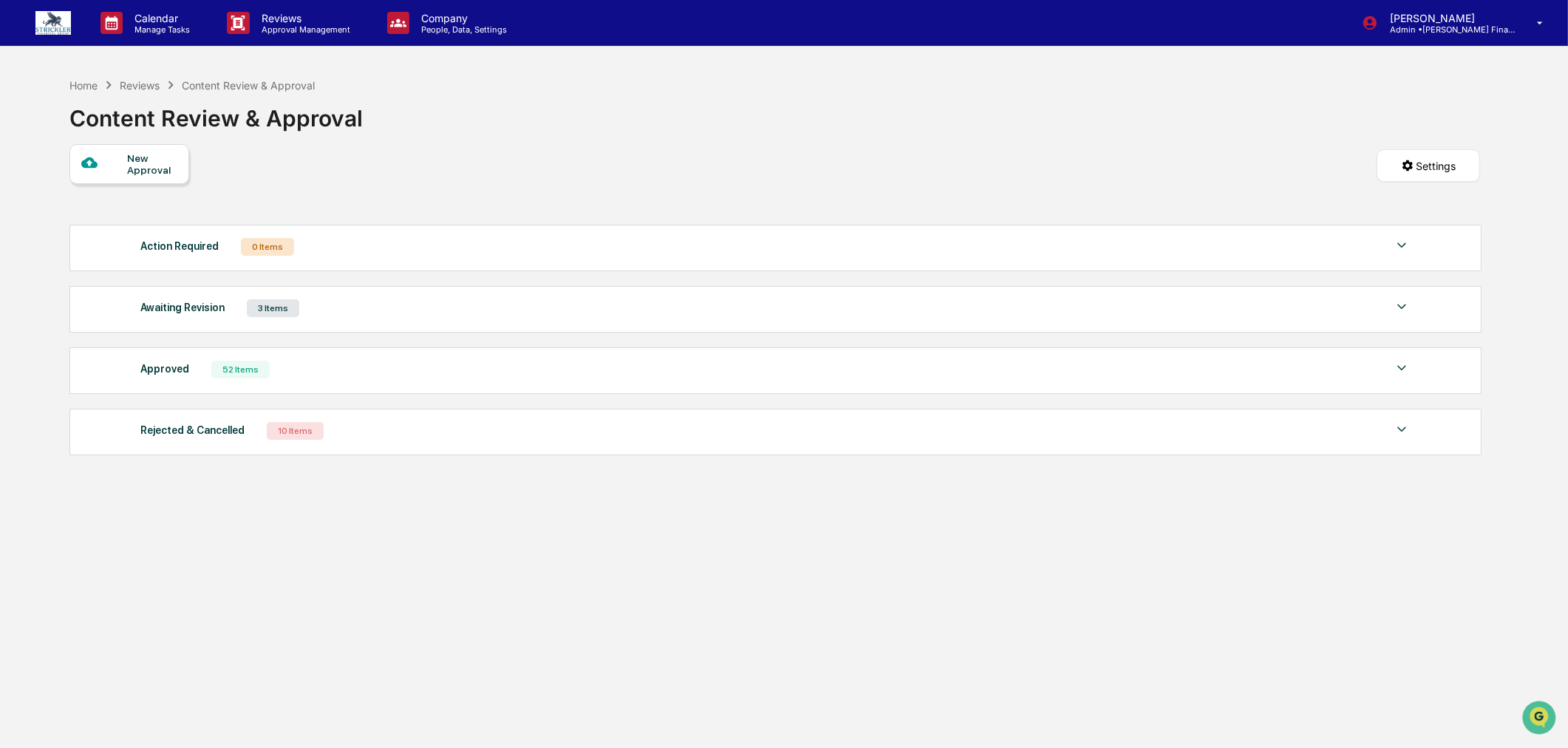
click at [201, 363] on div "Approved 52 Items" at bounding box center [776, 369] width 1270 height 20
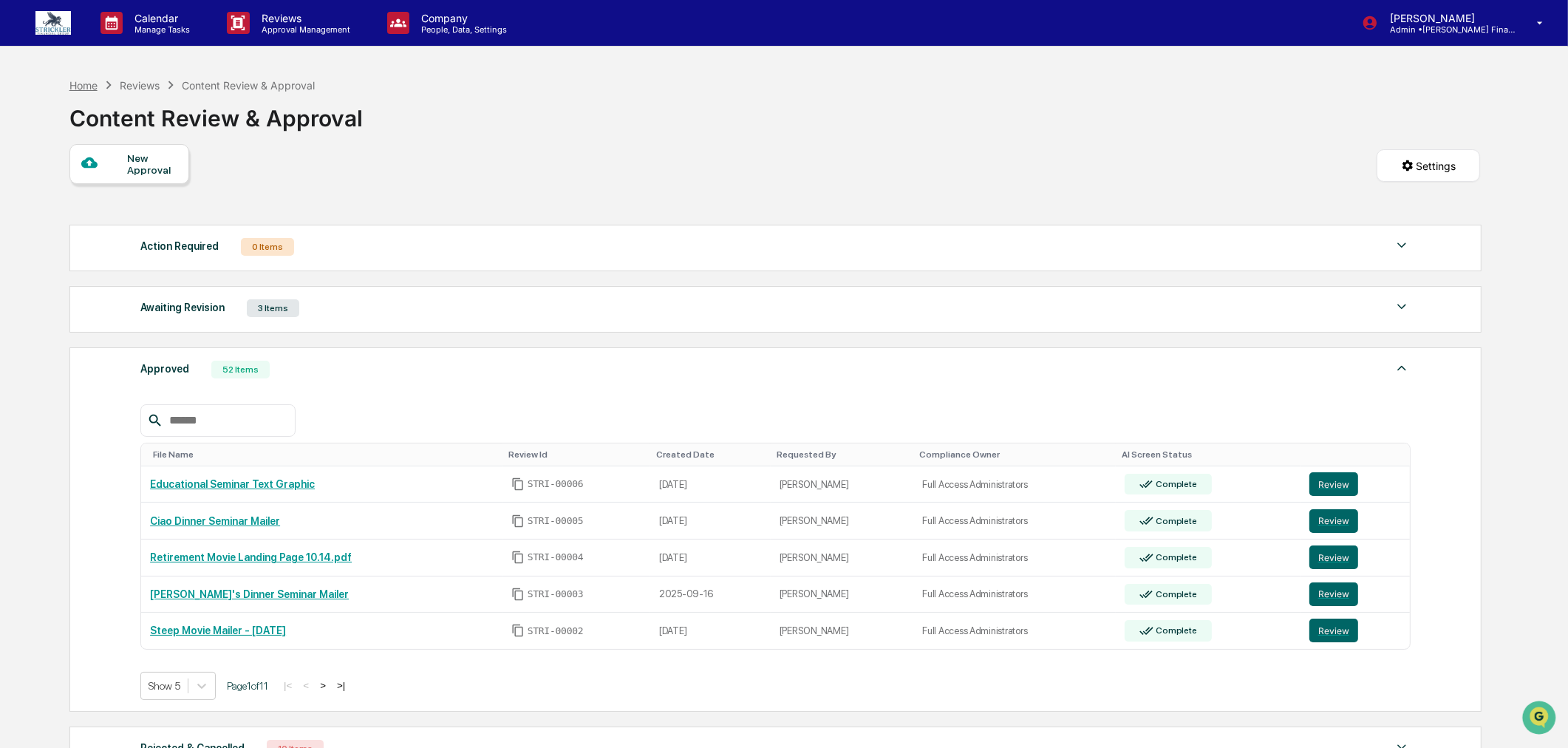
click at [81, 85] on div "Home" at bounding box center [83, 85] width 28 height 12
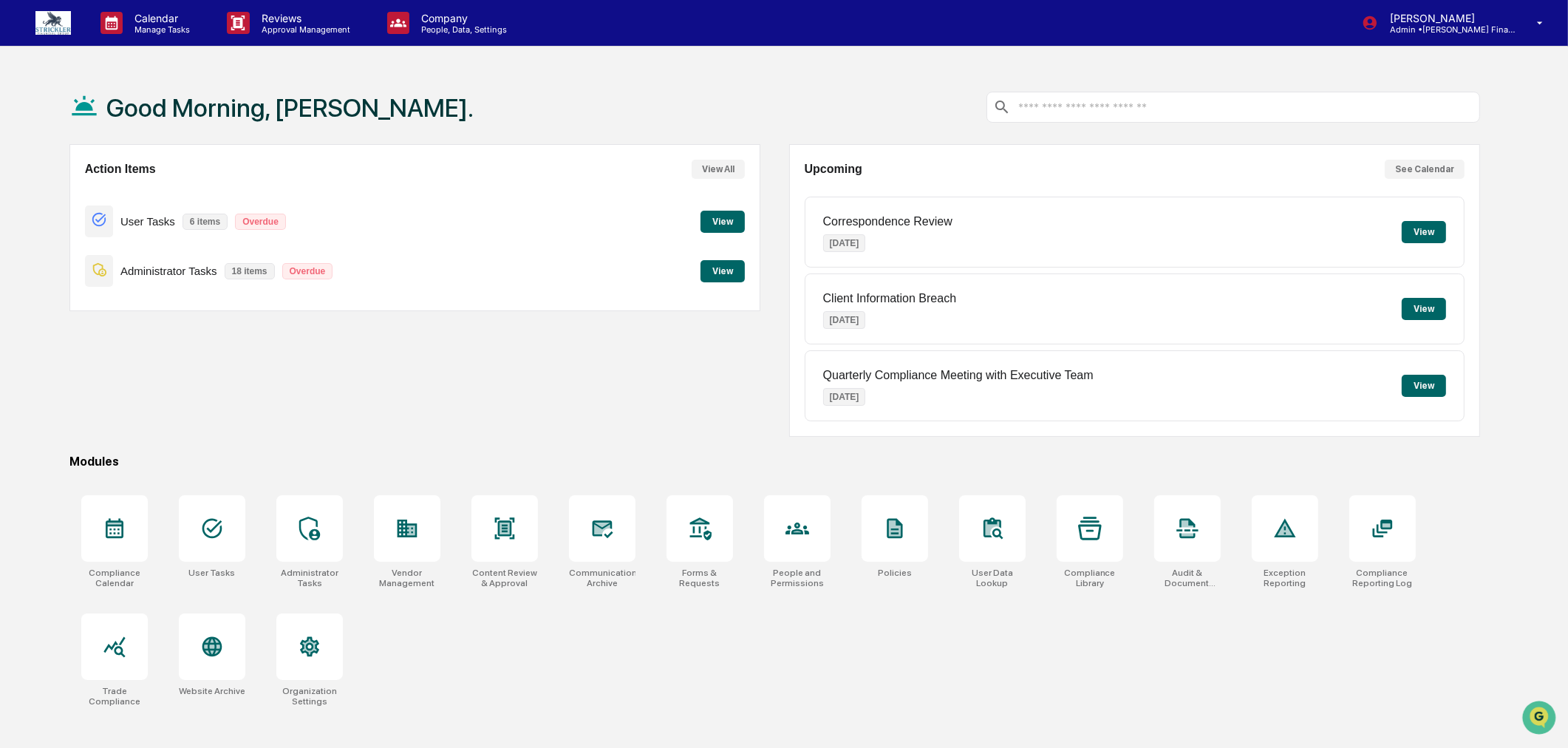
click at [719, 267] on button "View" at bounding box center [723, 271] width 44 height 22
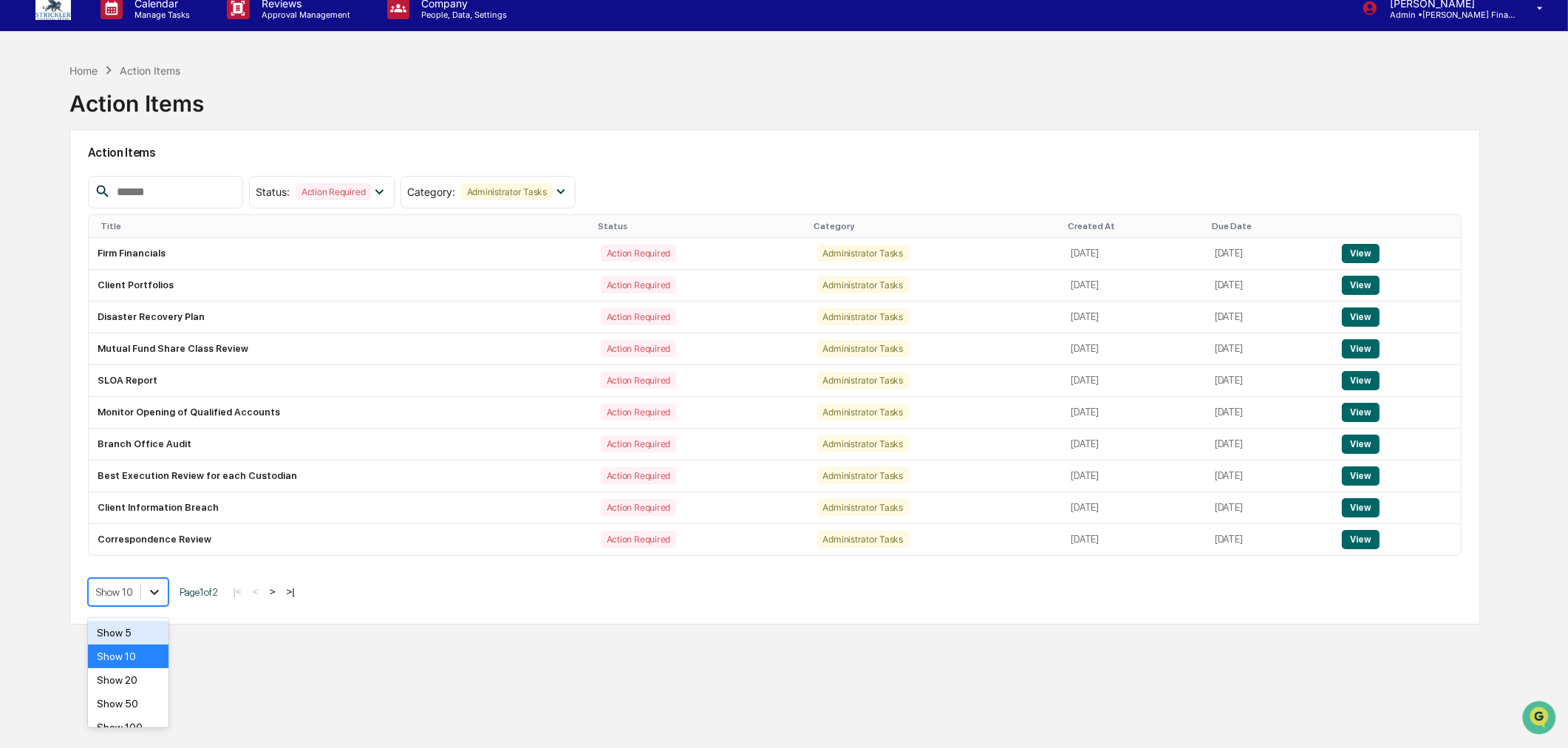
click at [146, 605] on div at bounding box center [154, 592] width 26 height 26
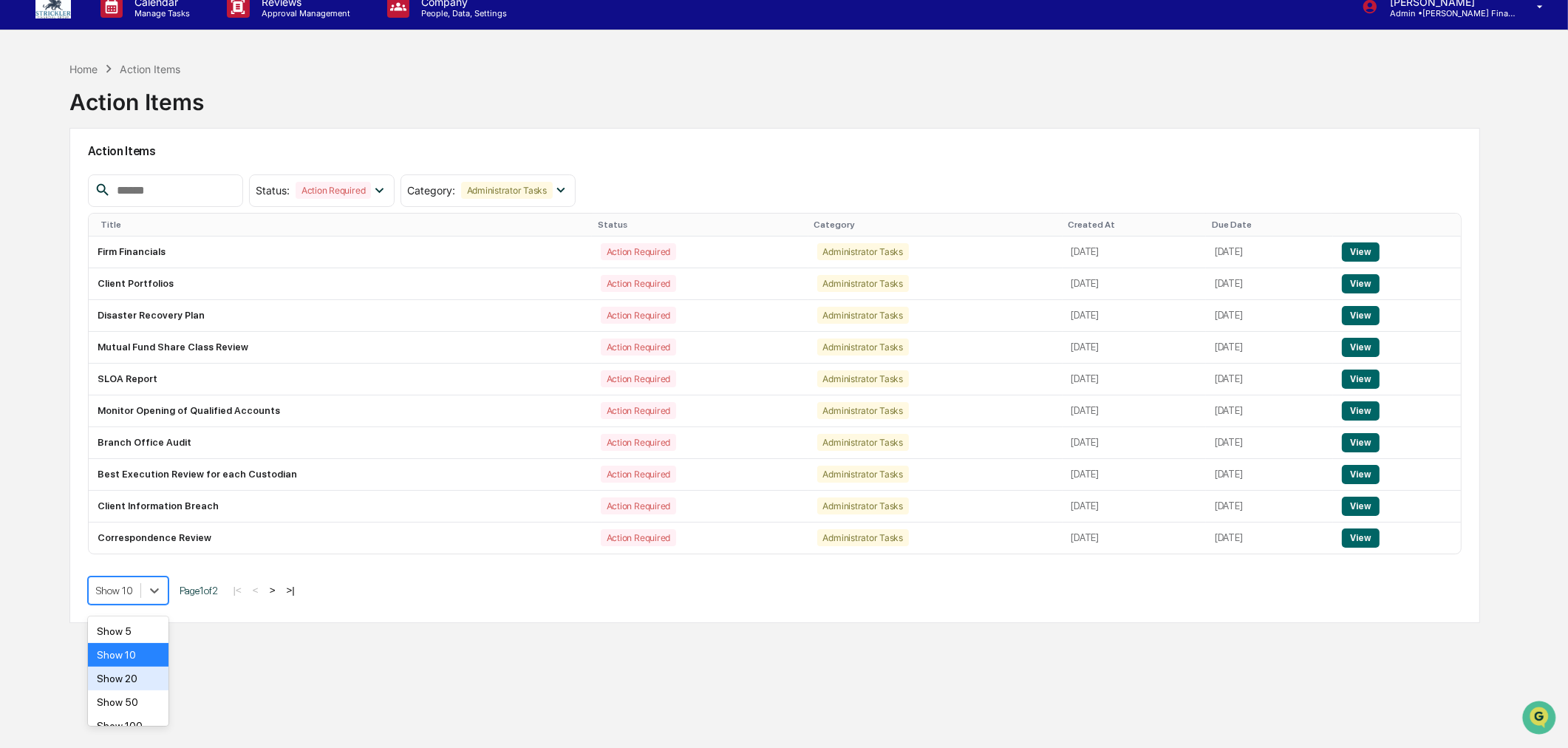
click at [129, 679] on div "Show 20" at bounding box center [128, 678] width 80 height 24
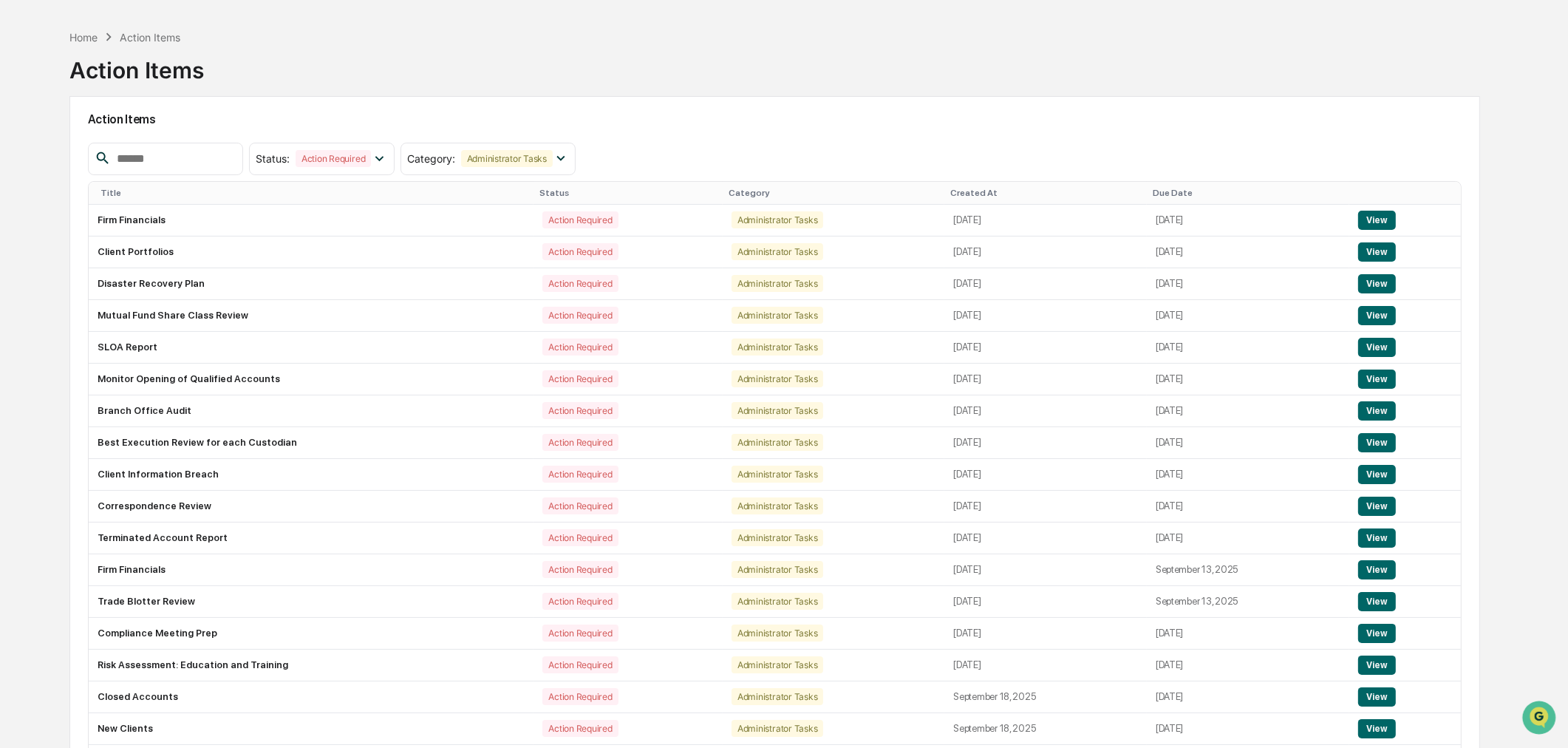
scroll to position [0, 0]
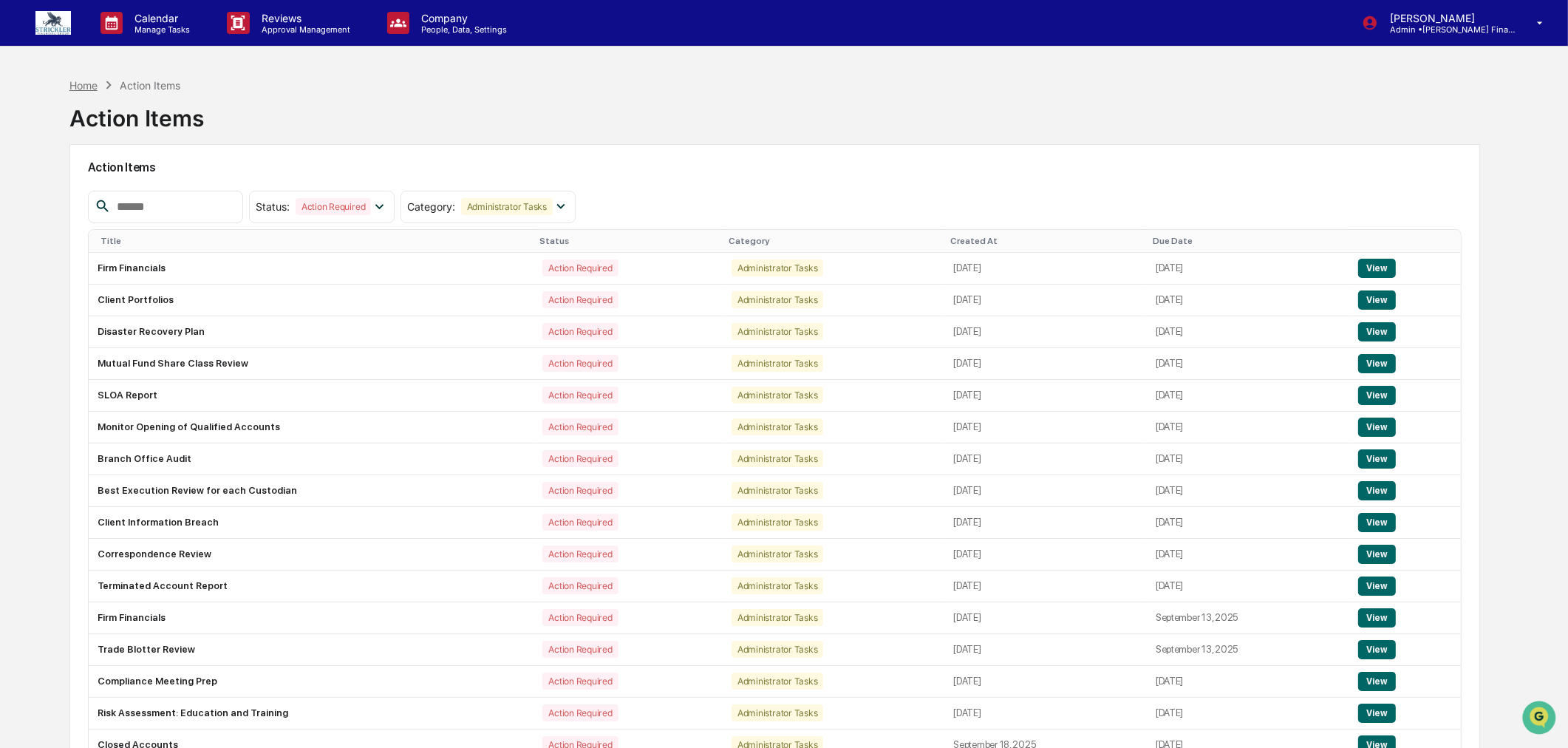
click at [90, 88] on div "Home" at bounding box center [83, 85] width 28 height 12
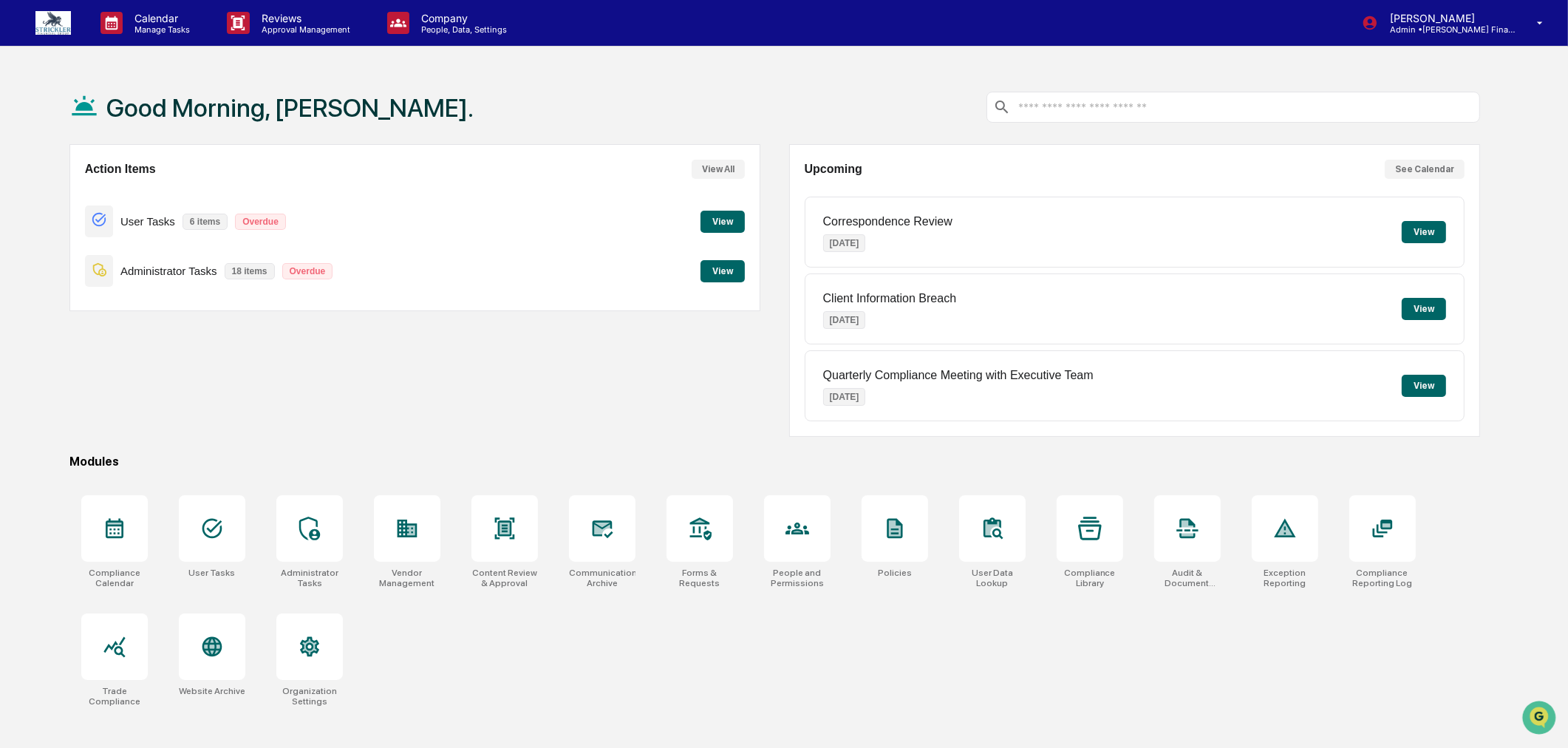
click at [722, 277] on button "View" at bounding box center [723, 271] width 44 height 22
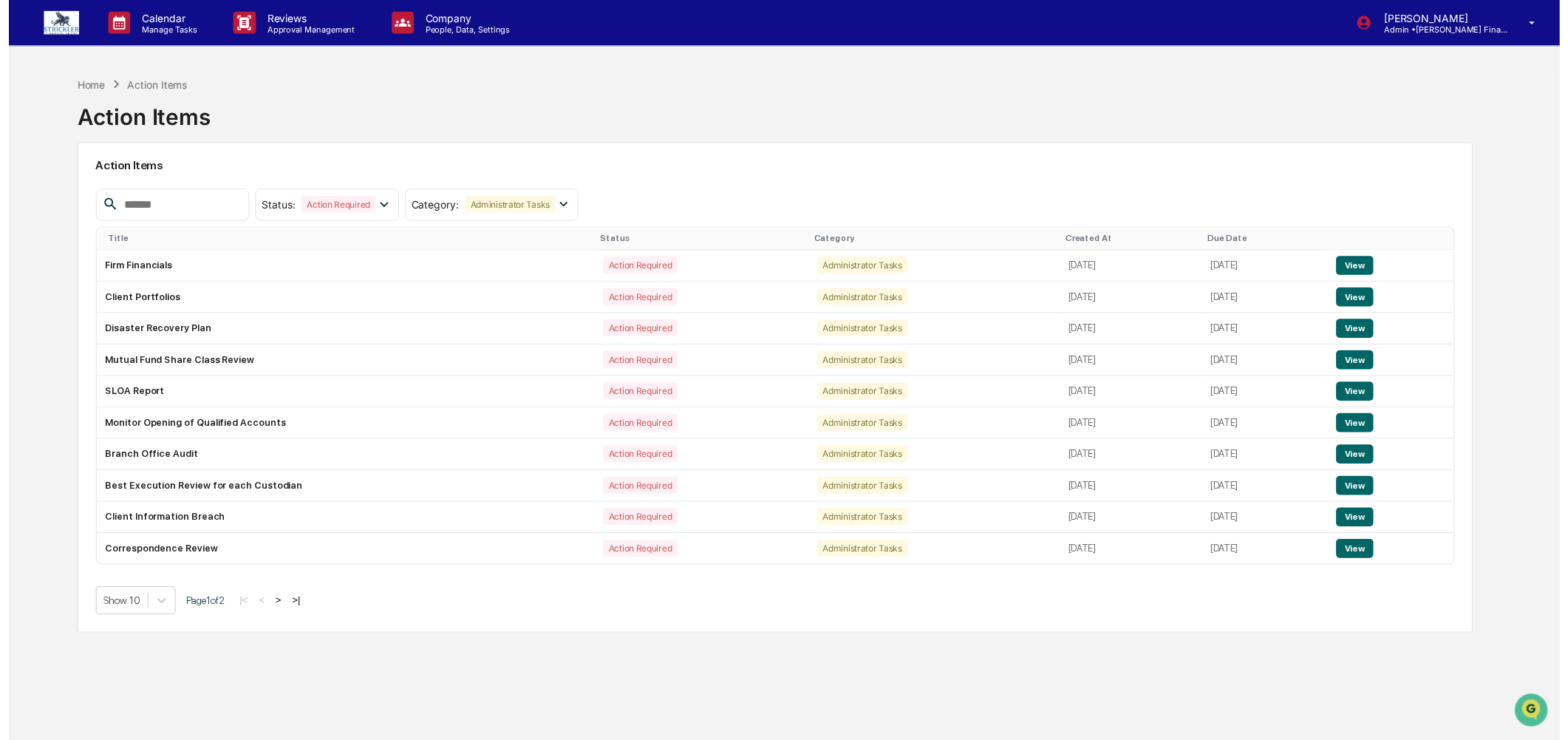
scroll to position [70, 0]
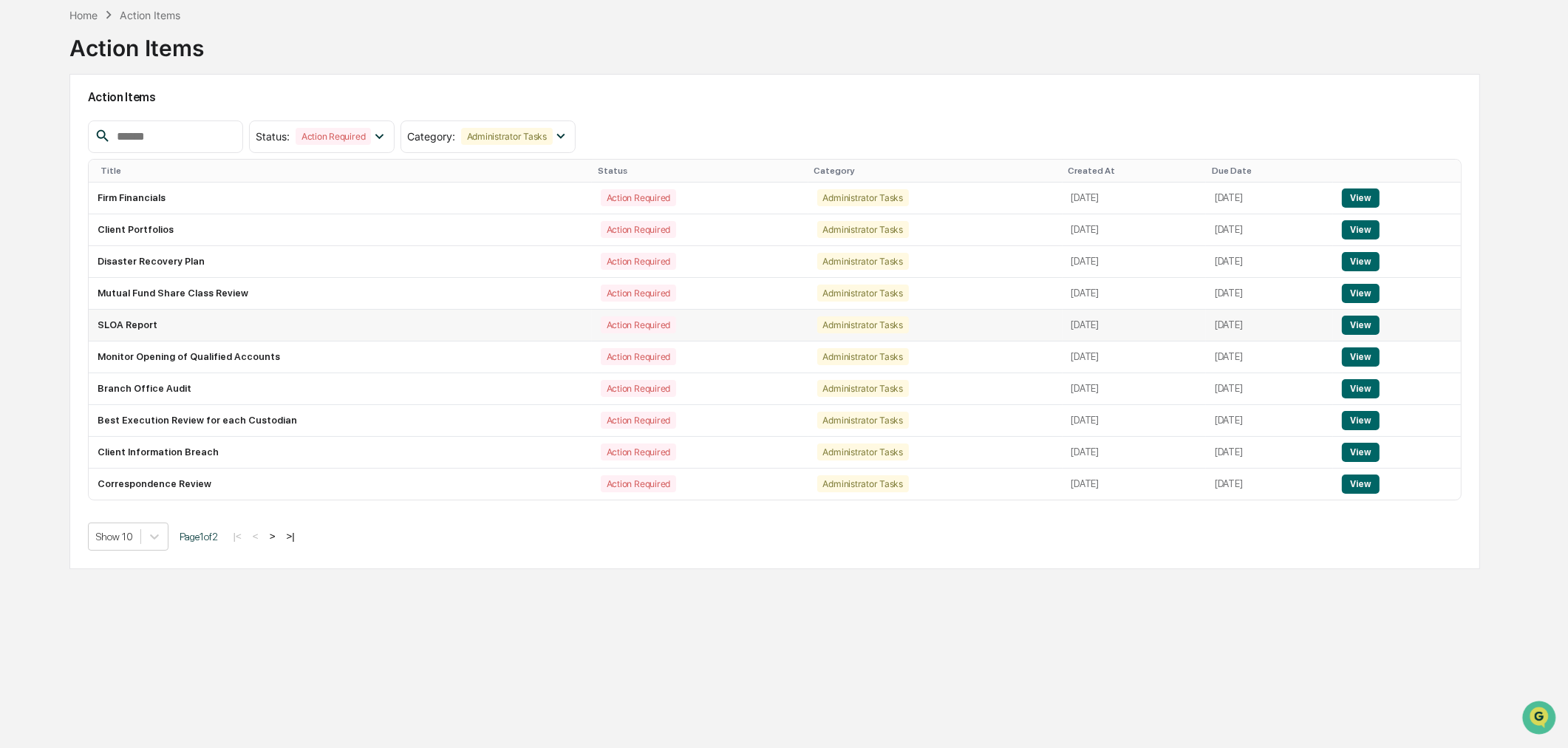
click at [1376, 323] on button "View" at bounding box center [1360, 324] width 38 height 19
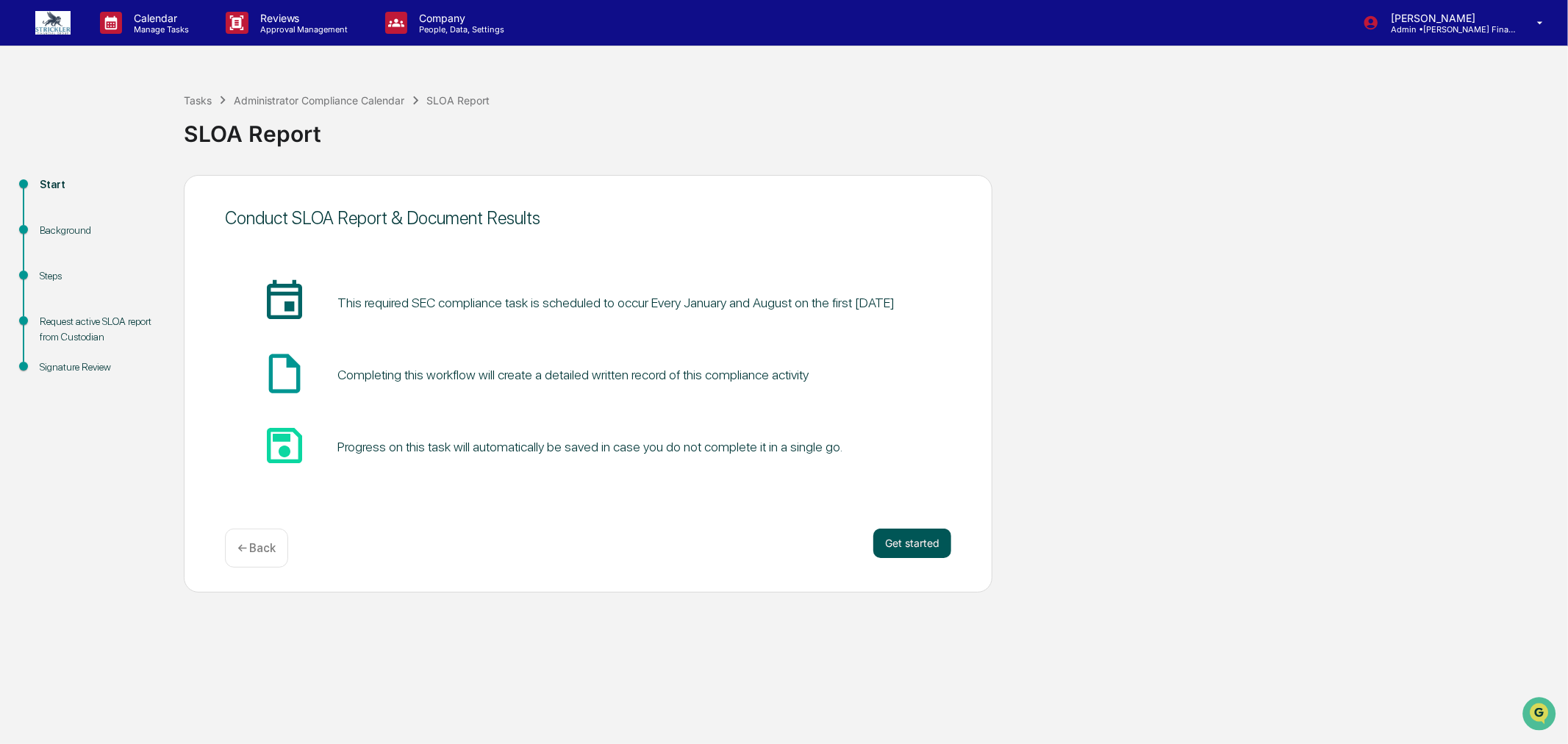
click at [919, 553] on button "Get started" at bounding box center [912, 543] width 78 height 29
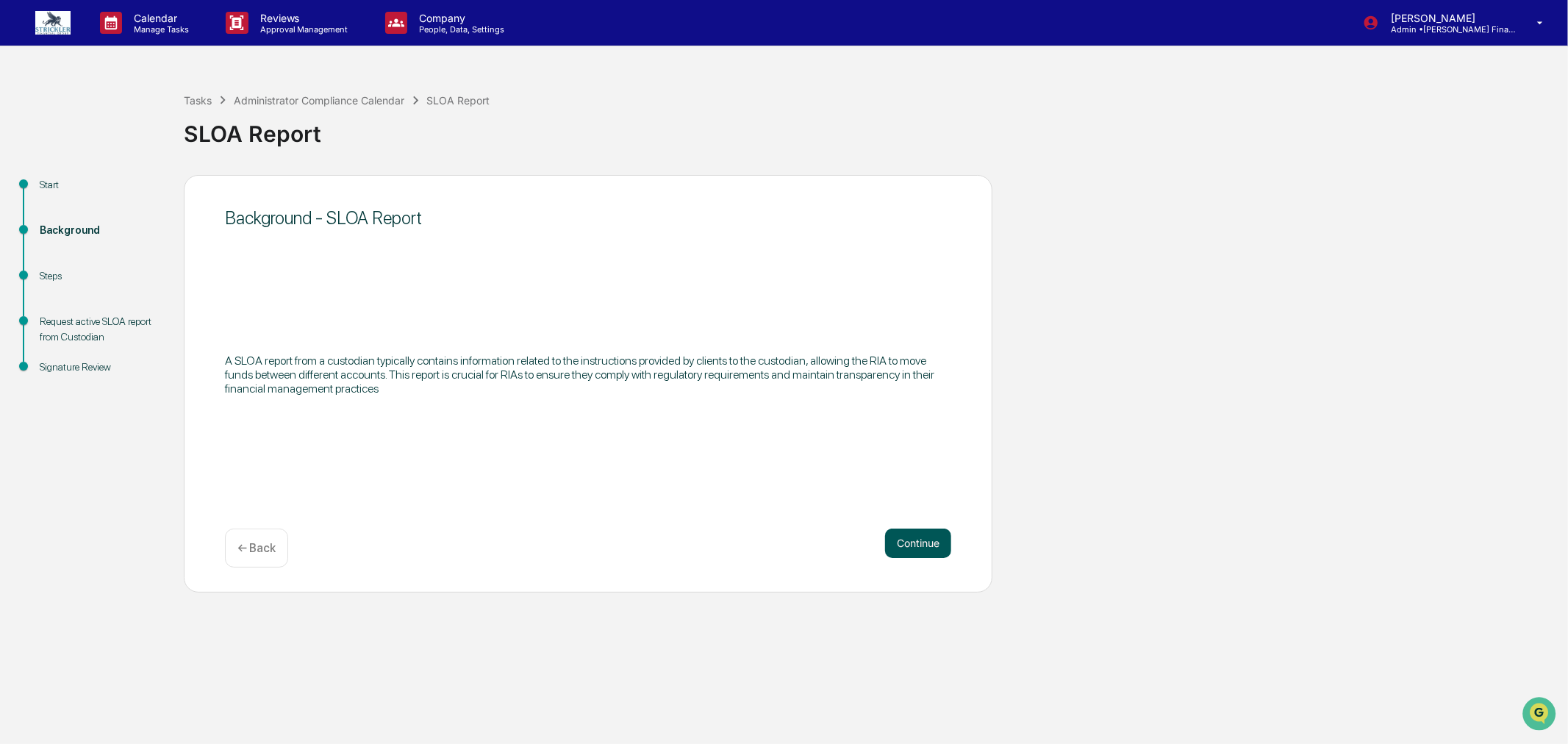
click at [902, 533] on button "Continue" at bounding box center [918, 543] width 66 height 29
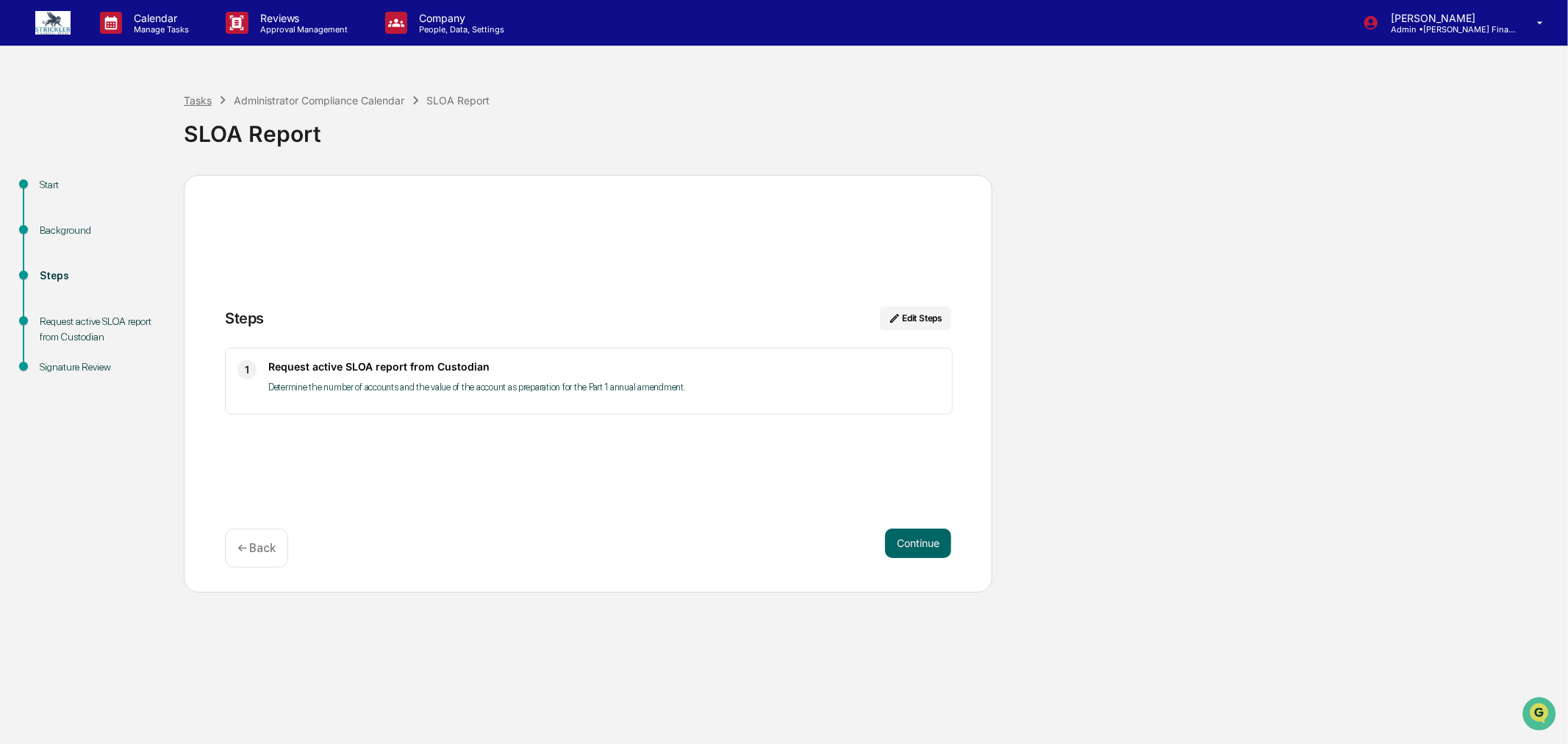
click at [206, 102] on div "Tasks" at bounding box center [198, 100] width 28 height 12
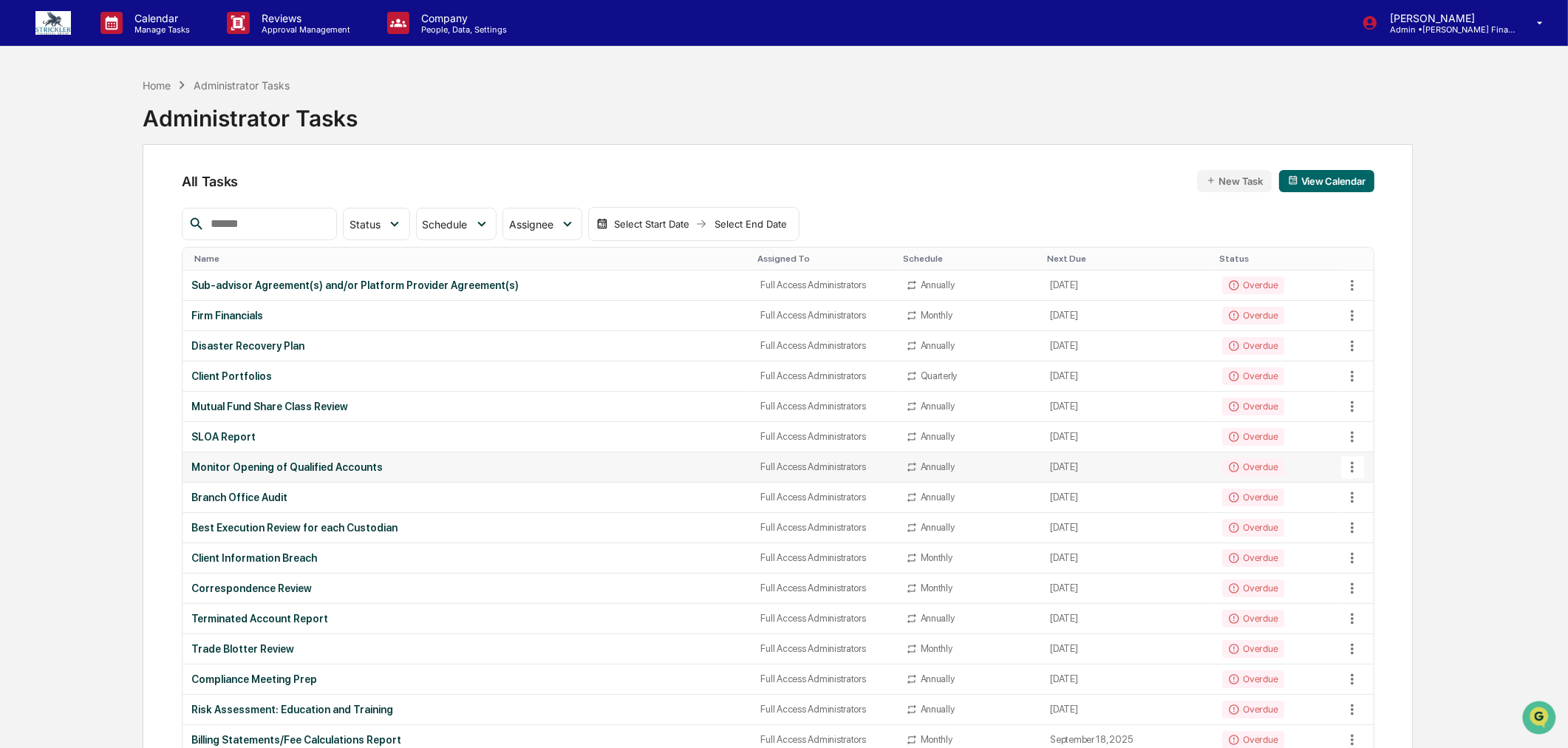
click at [257, 461] on div "Monitor Opening of Qualified Accounts" at bounding box center [467, 466] width 552 height 11
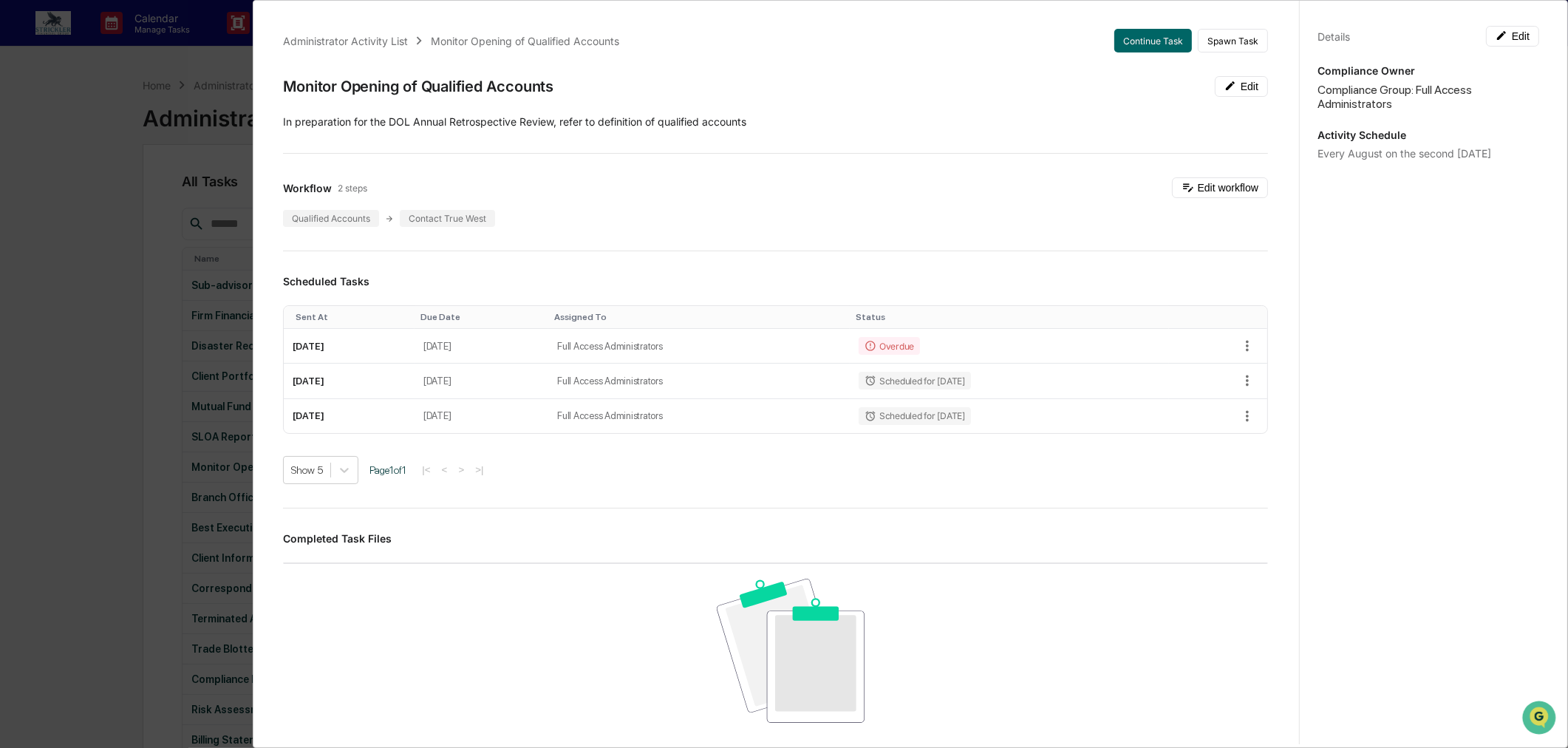
click at [11, 211] on div "Administrator Activity List Monitor Opening of Qualified Accounts Continue Task…" at bounding box center [784, 374] width 1568 height 748
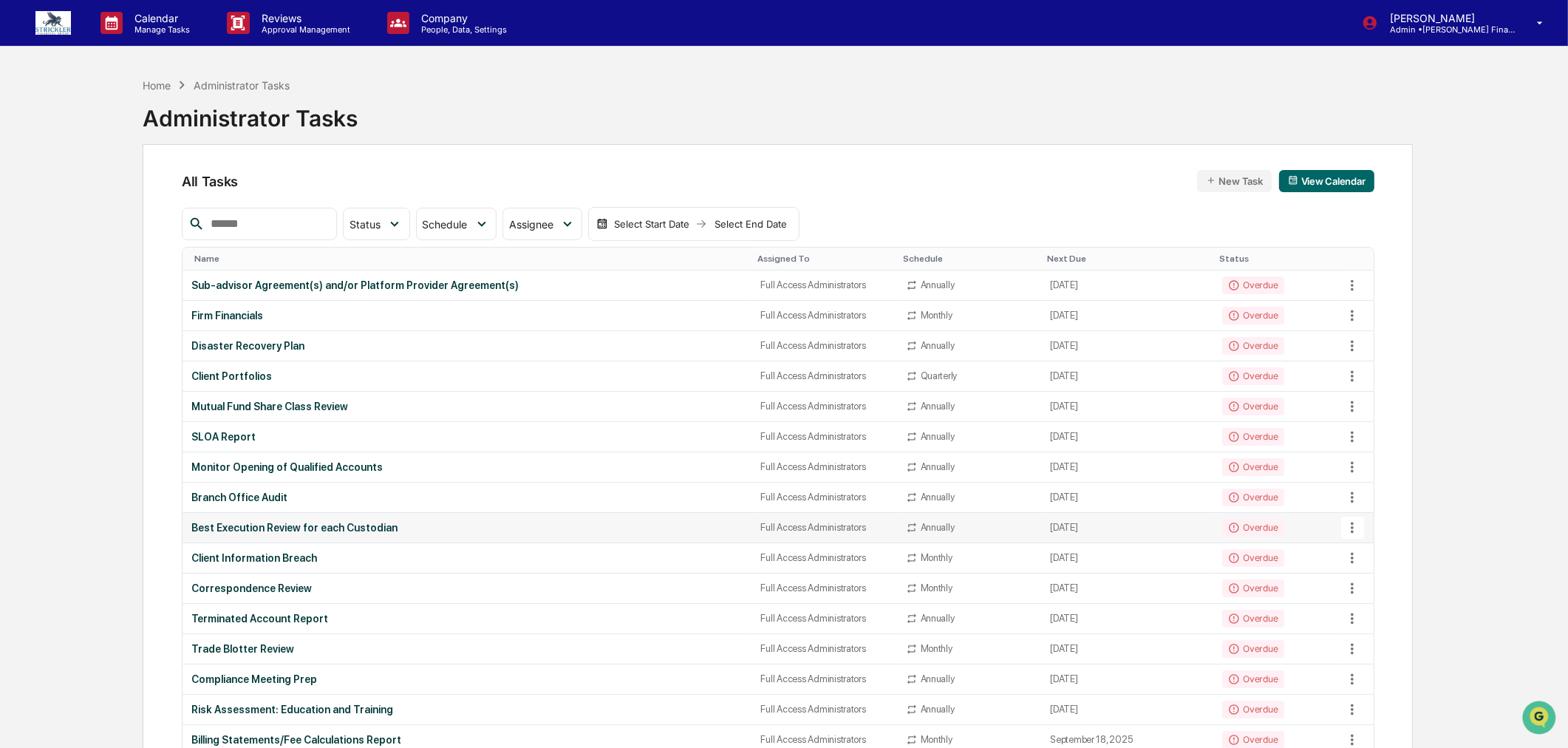
click at [248, 520] on td "Best Execution Review for each Custodian" at bounding box center [467, 527] width 570 height 30
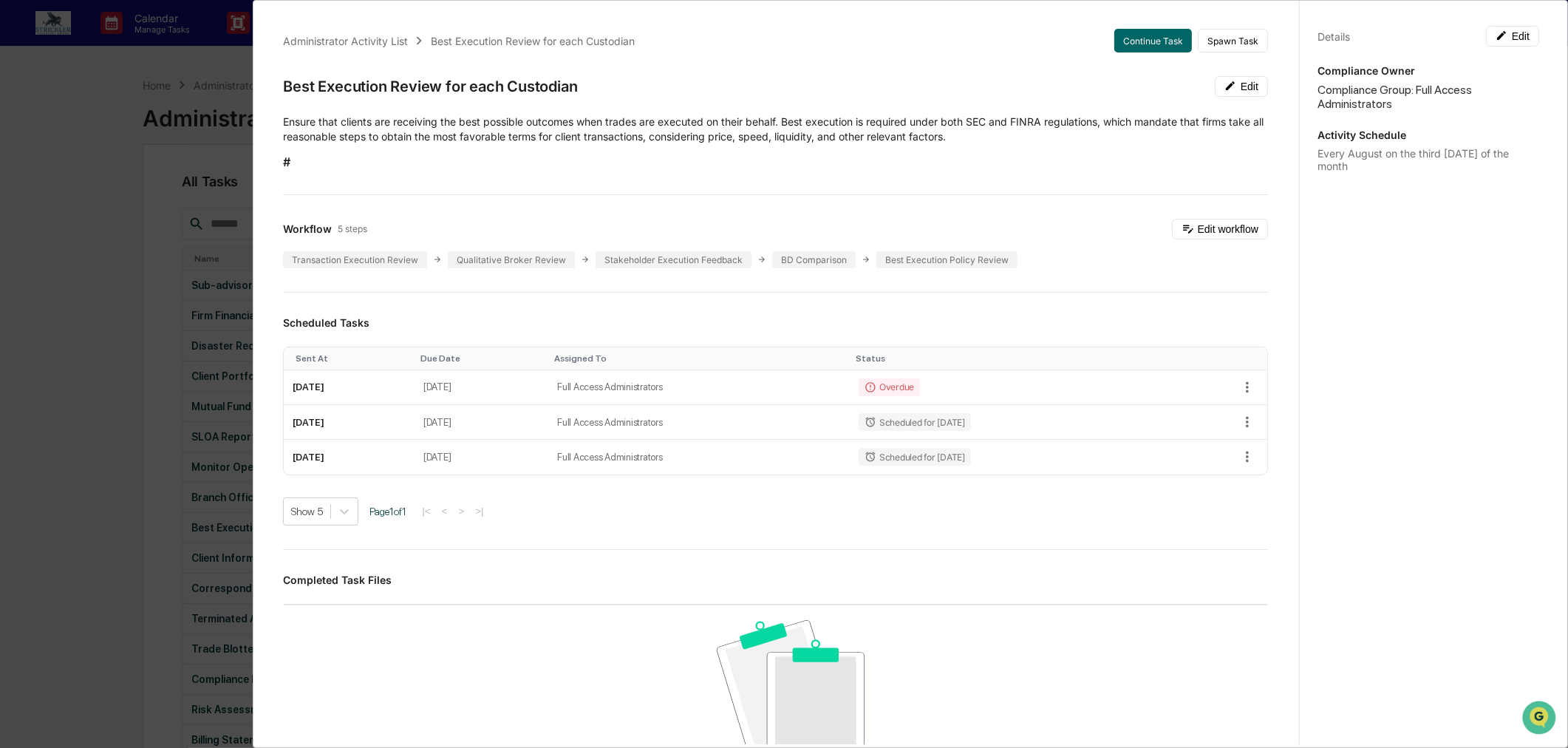
click at [78, 222] on div "Administrator Activity List Best Execution Review for each Custodian Continue T…" at bounding box center [784, 374] width 1568 height 748
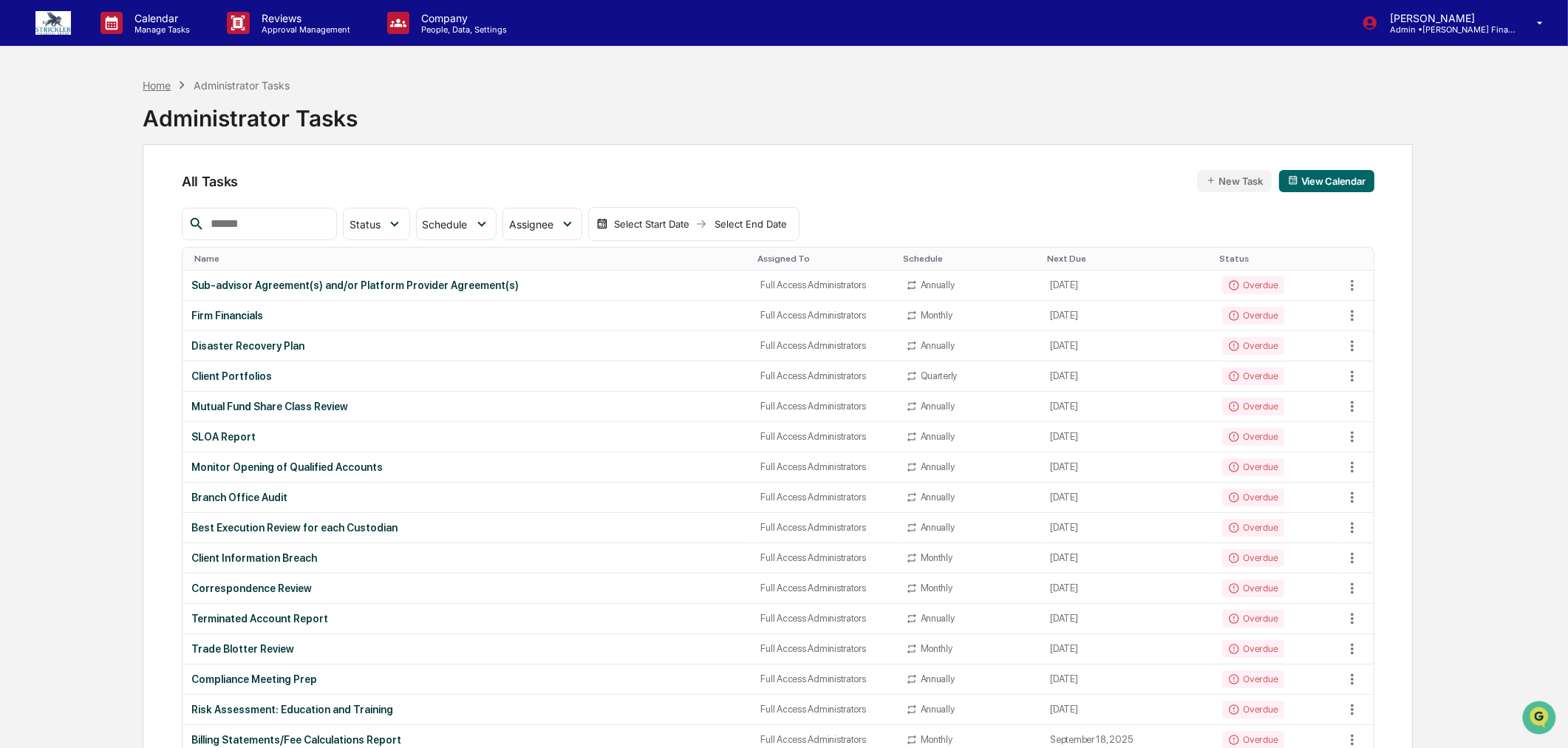
drag, startPoint x: 166, startPoint y: 72, endPoint x: 163, endPoint y: 83, distance: 11.4
click at [164, 78] on div "Home Administrator Tasks Administrator Tasks" at bounding box center [250, 107] width 215 height 74
click at [161, 83] on div "Home" at bounding box center [156, 85] width 28 height 12
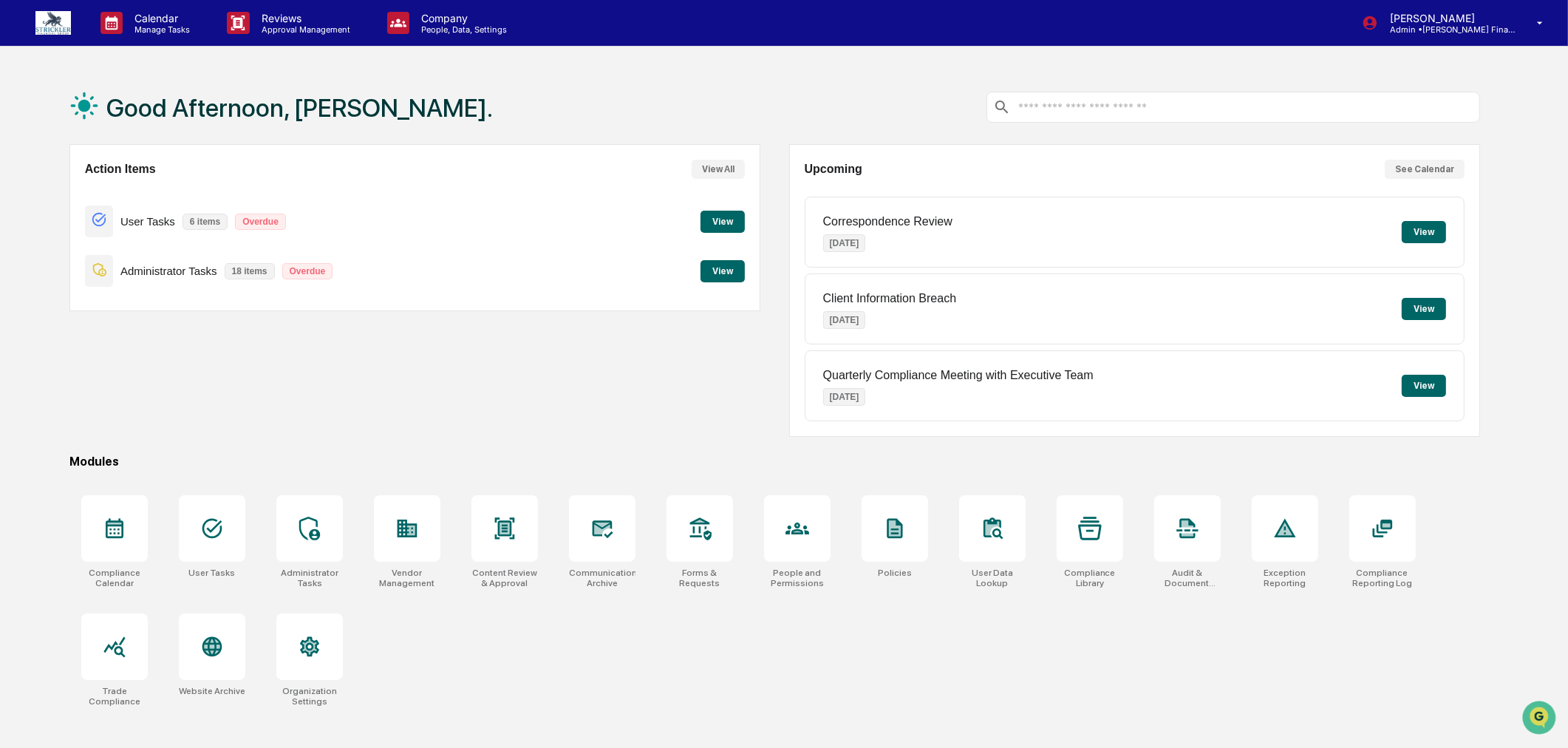
click at [725, 273] on button "View" at bounding box center [723, 271] width 44 height 22
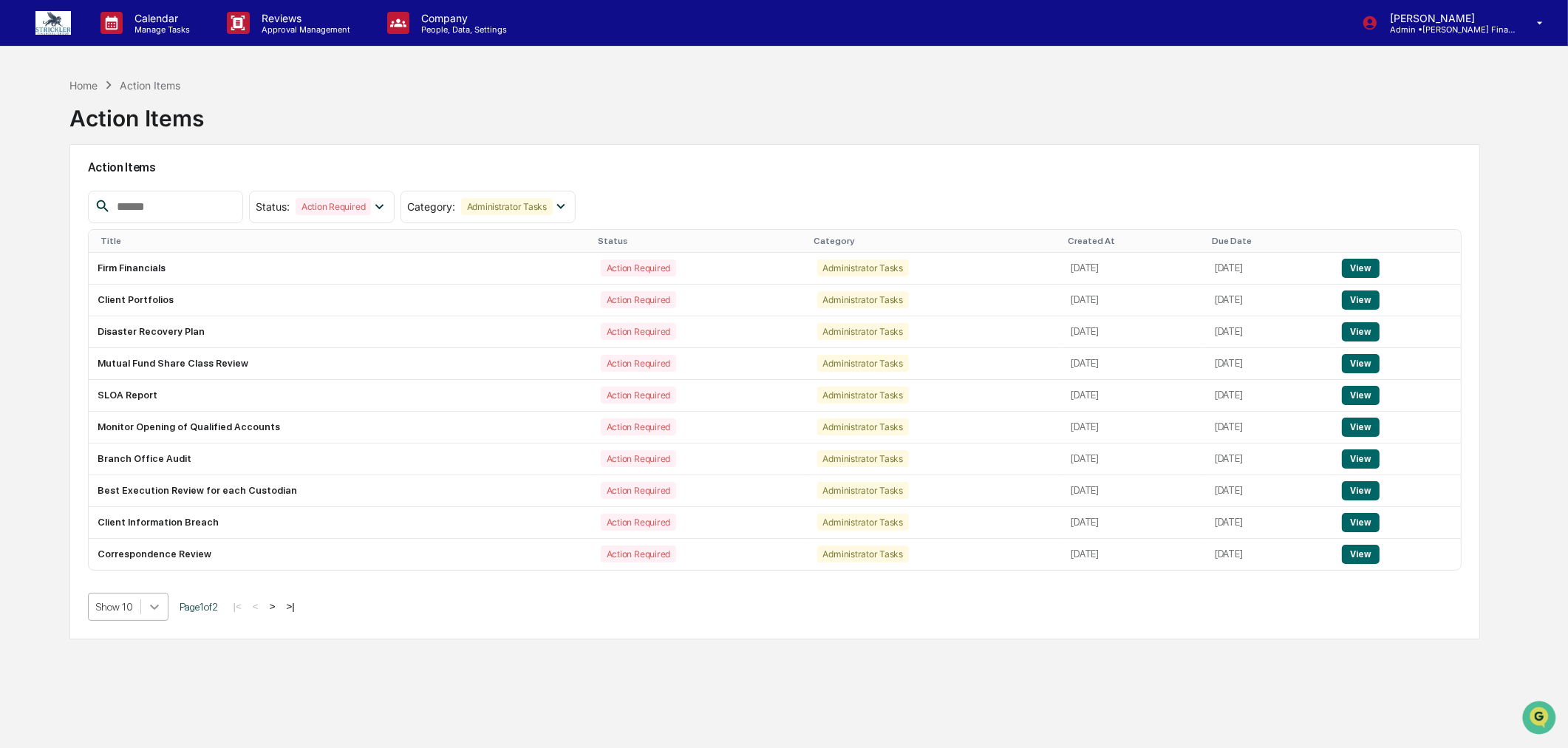
click at [157, 614] on div "Action Items Status : Action Required Select/Deselect All Action Required Resol…" at bounding box center [775, 391] width 1411 height 495
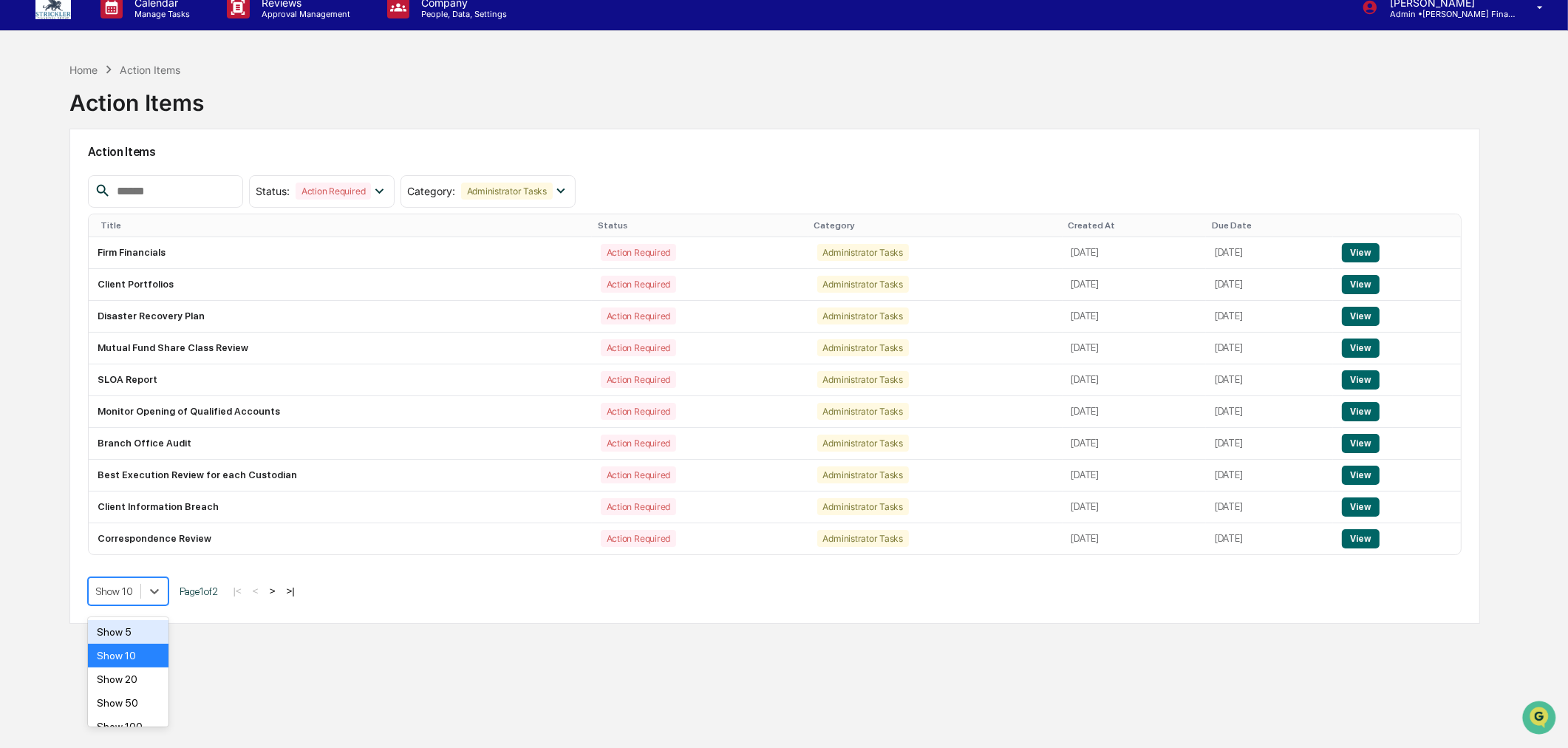
scroll to position [16, 0]
click at [141, 693] on div "Show 50" at bounding box center [128, 701] width 80 height 24
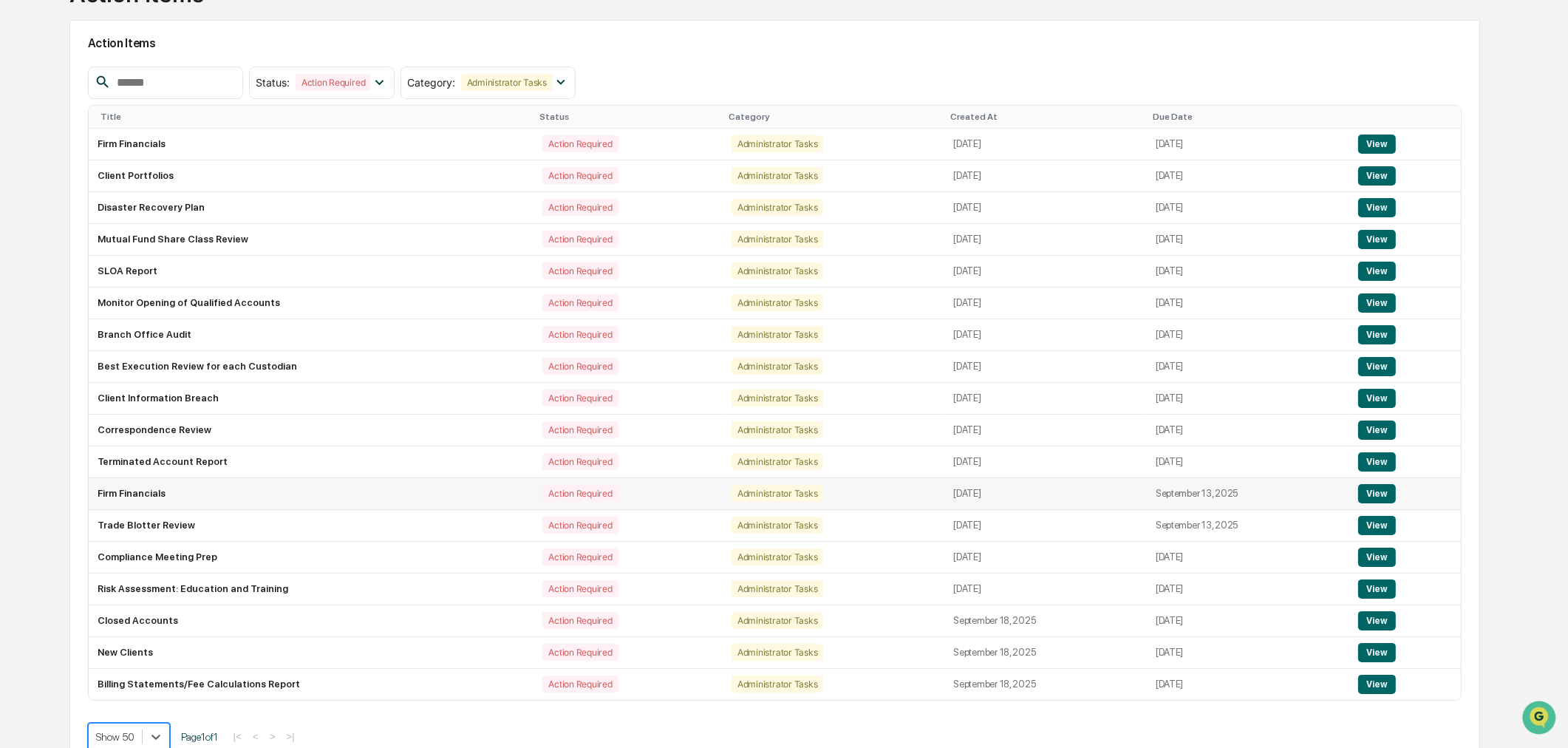
scroll to position [154, 0]
